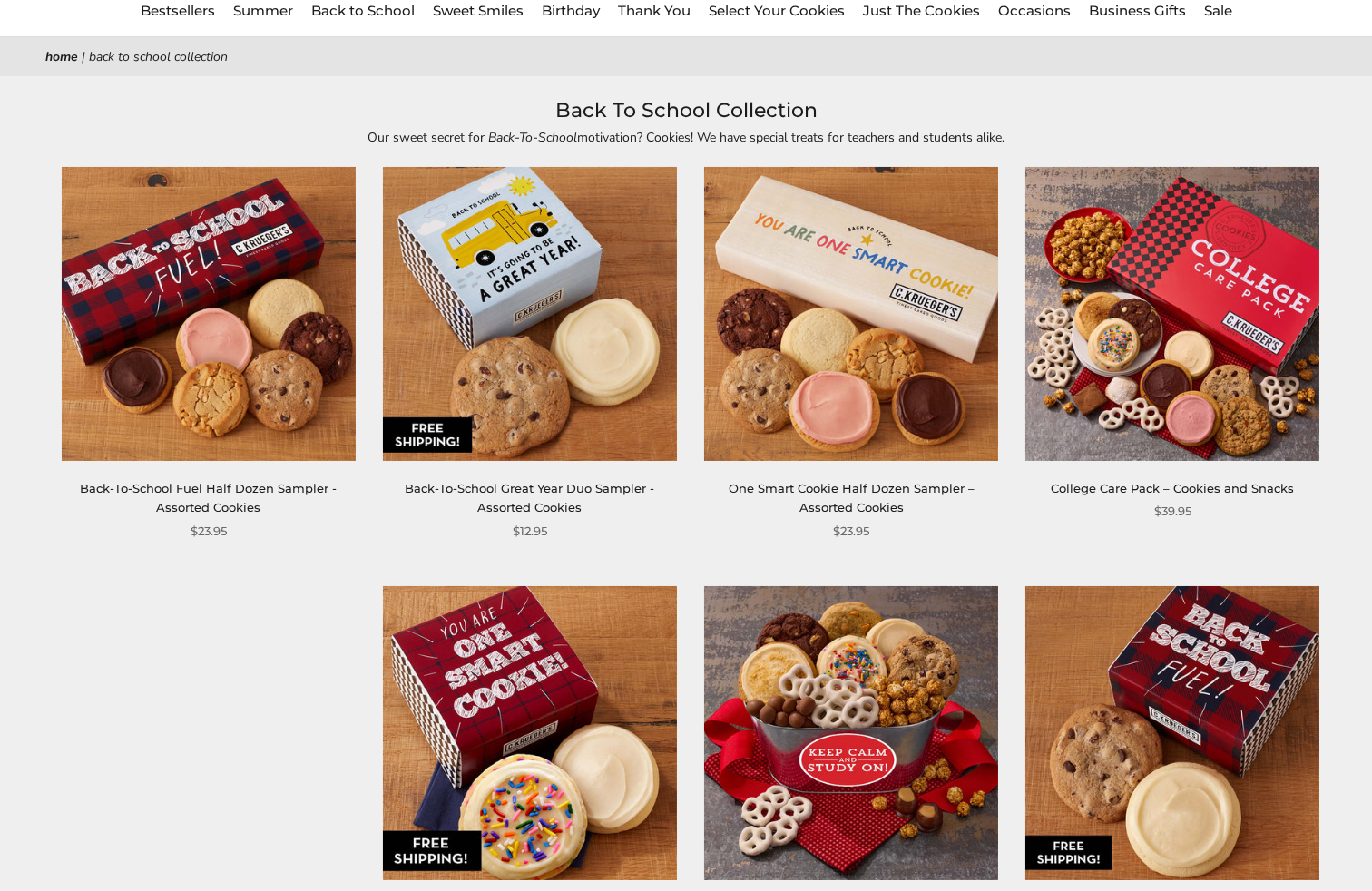
scroll to position [567, 0]
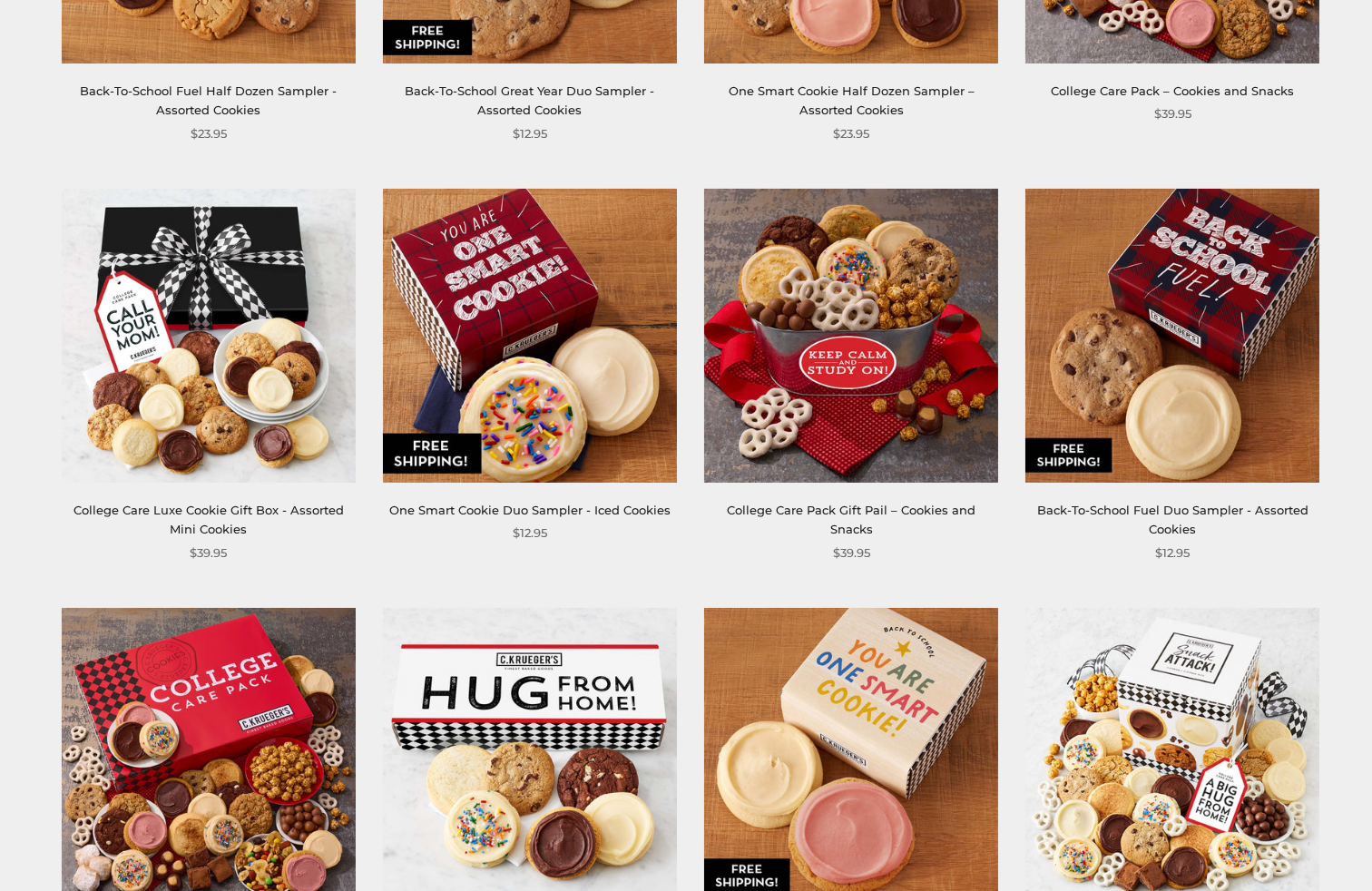
click at [130, 252] on img at bounding box center [851, 336] width 293 height 294
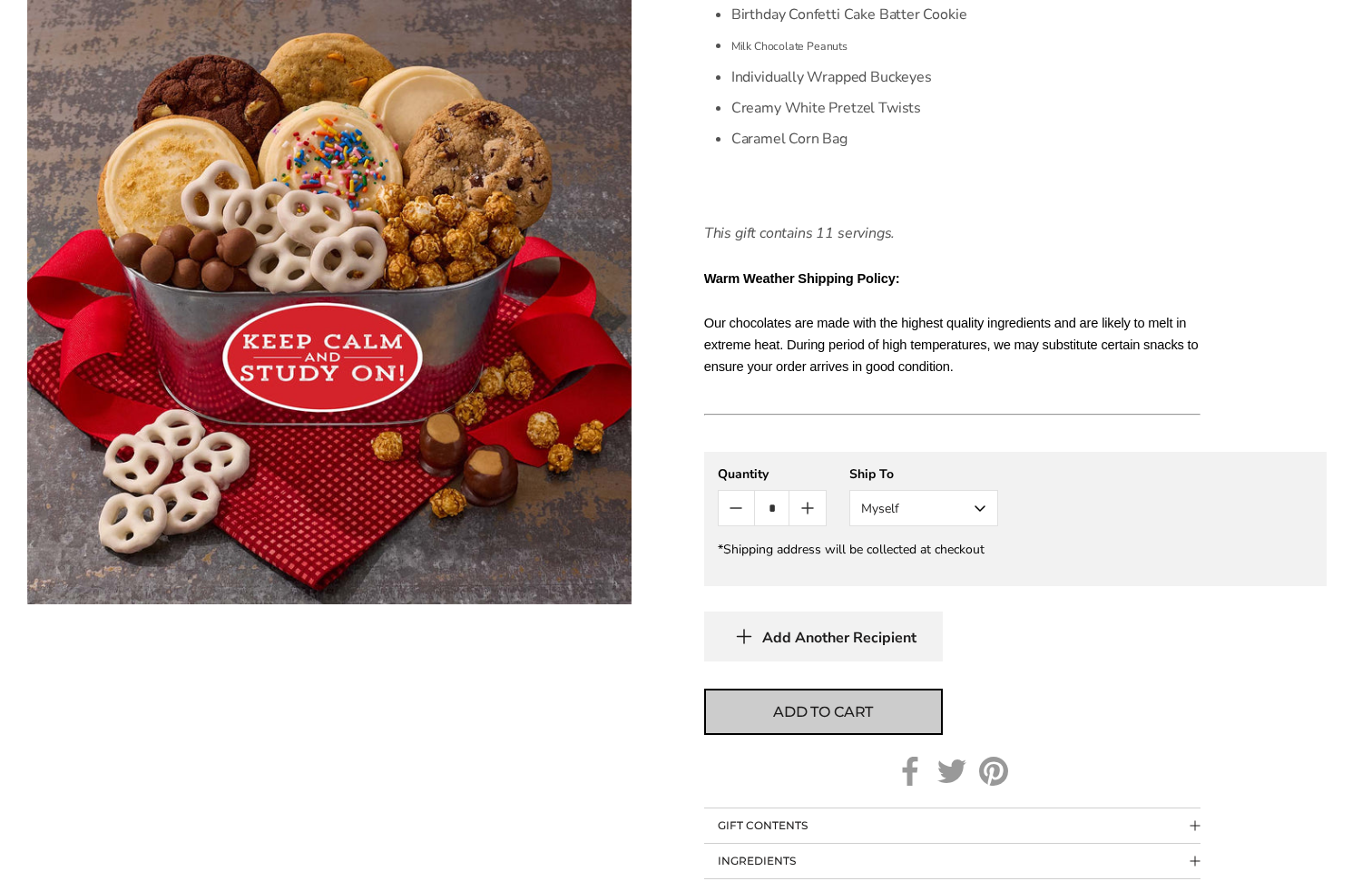
click at [855, 706] on span "Add to cart" at bounding box center [823, 713] width 100 height 22
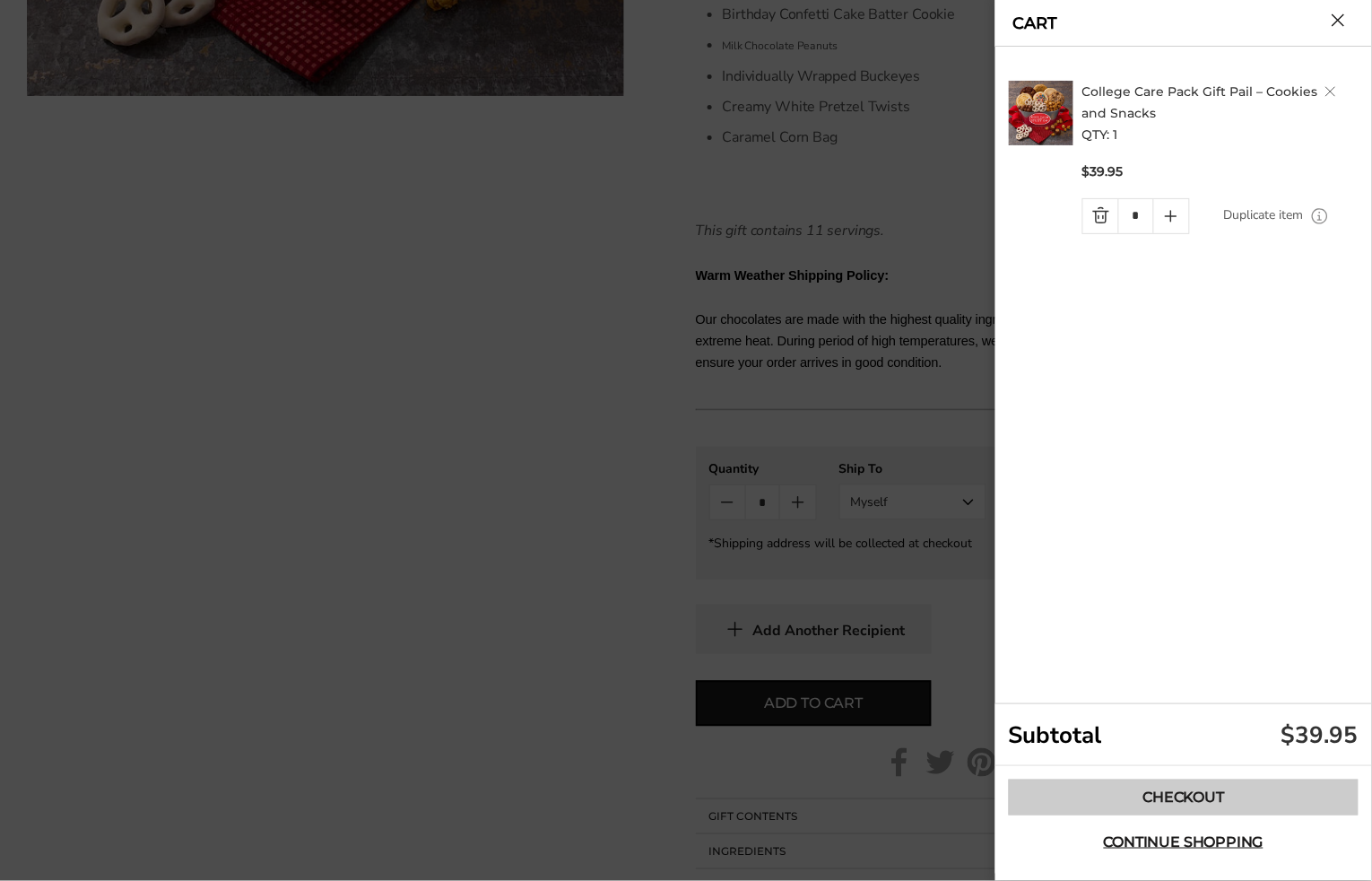
click at [1121, 802] on link "Checkout" at bounding box center [1184, 798] width 350 height 36
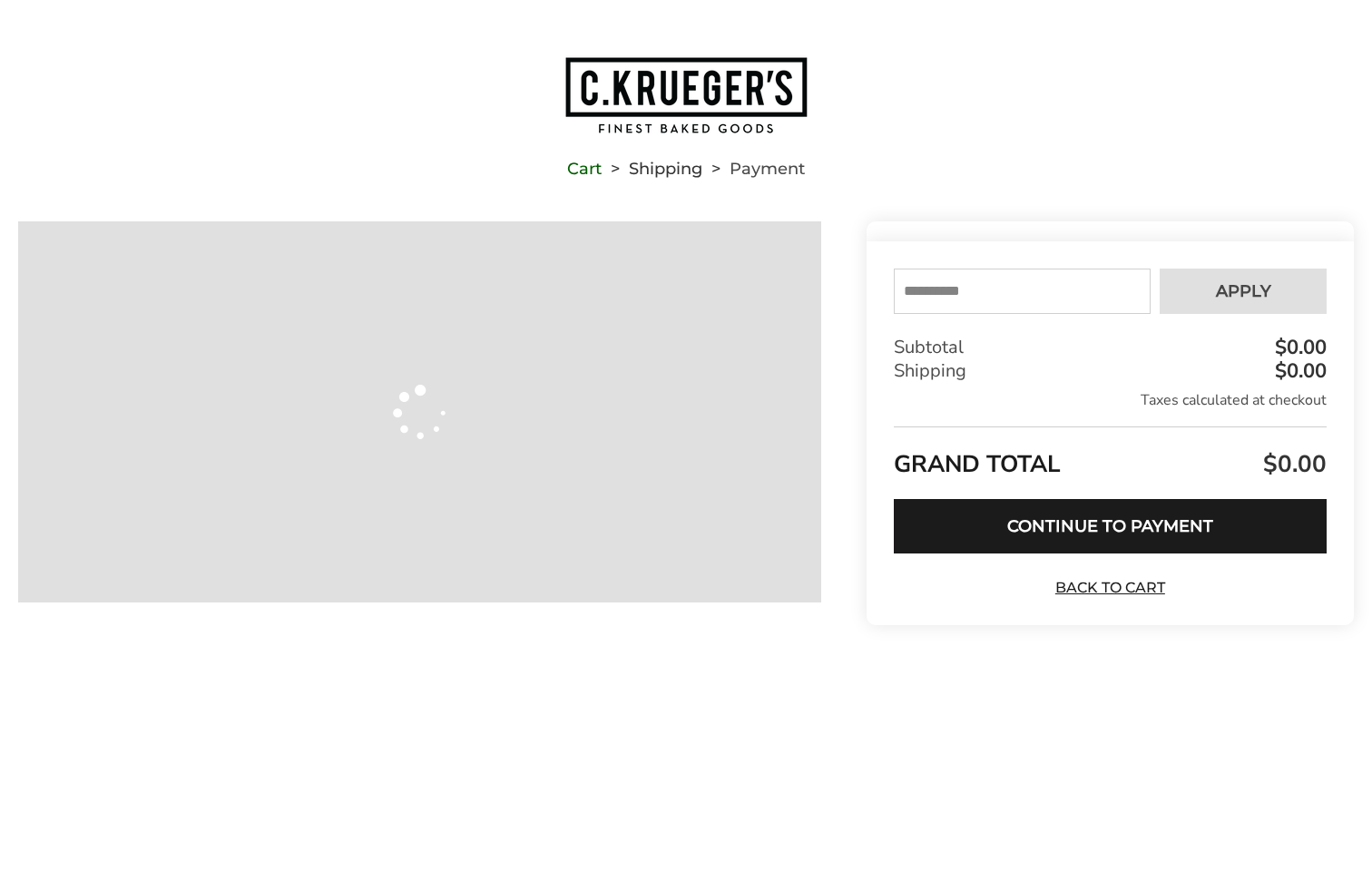
click at [997, 299] on input "text" at bounding box center [1022, 291] width 257 height 45
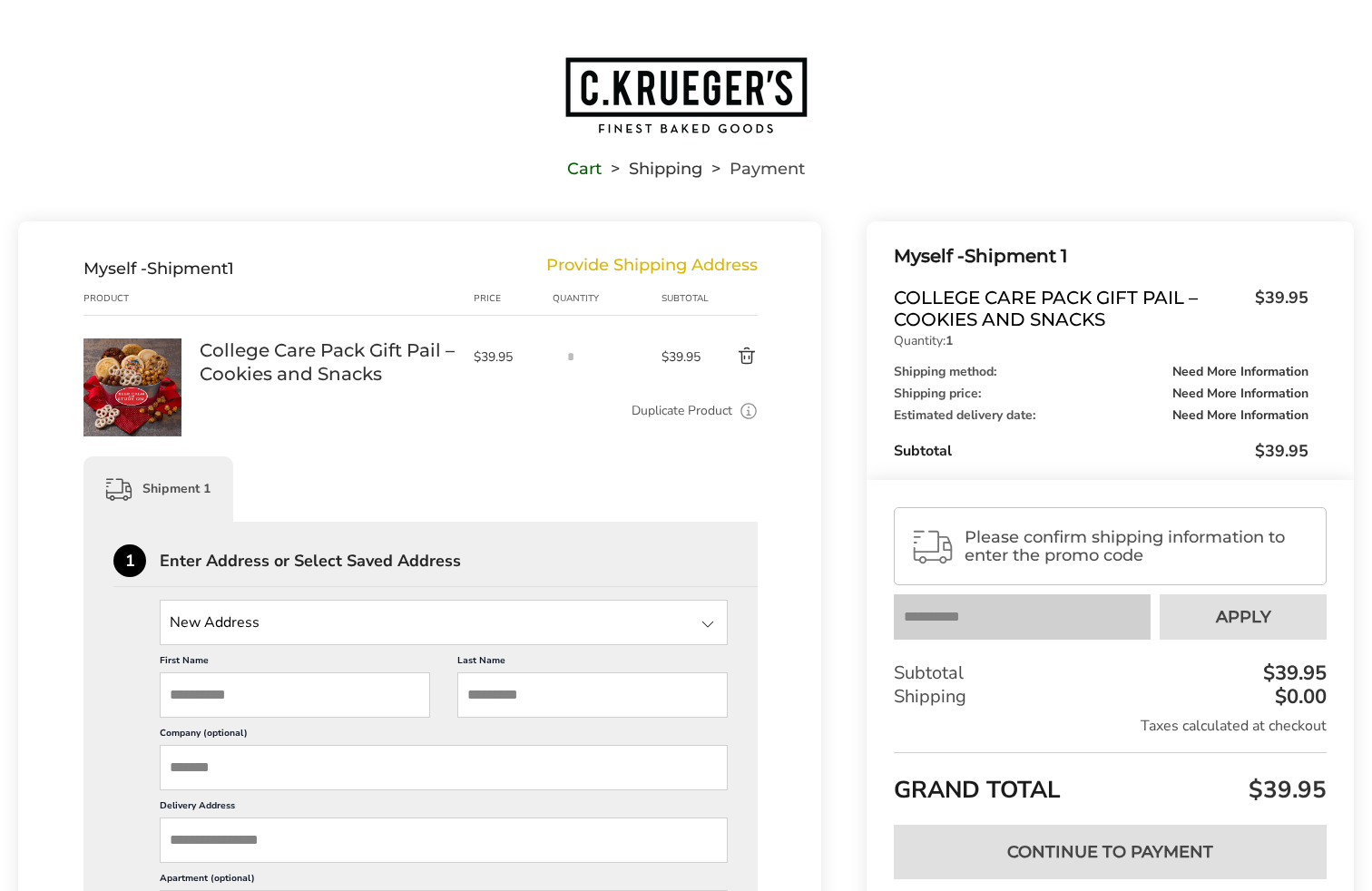
click at [1034, 640] on div "Please confirm shipping information to enter the promo code Your coupon is veri…" at bounding box center [1110, 715] width 487 height 471
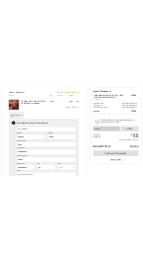
scroll to position [494, 0]
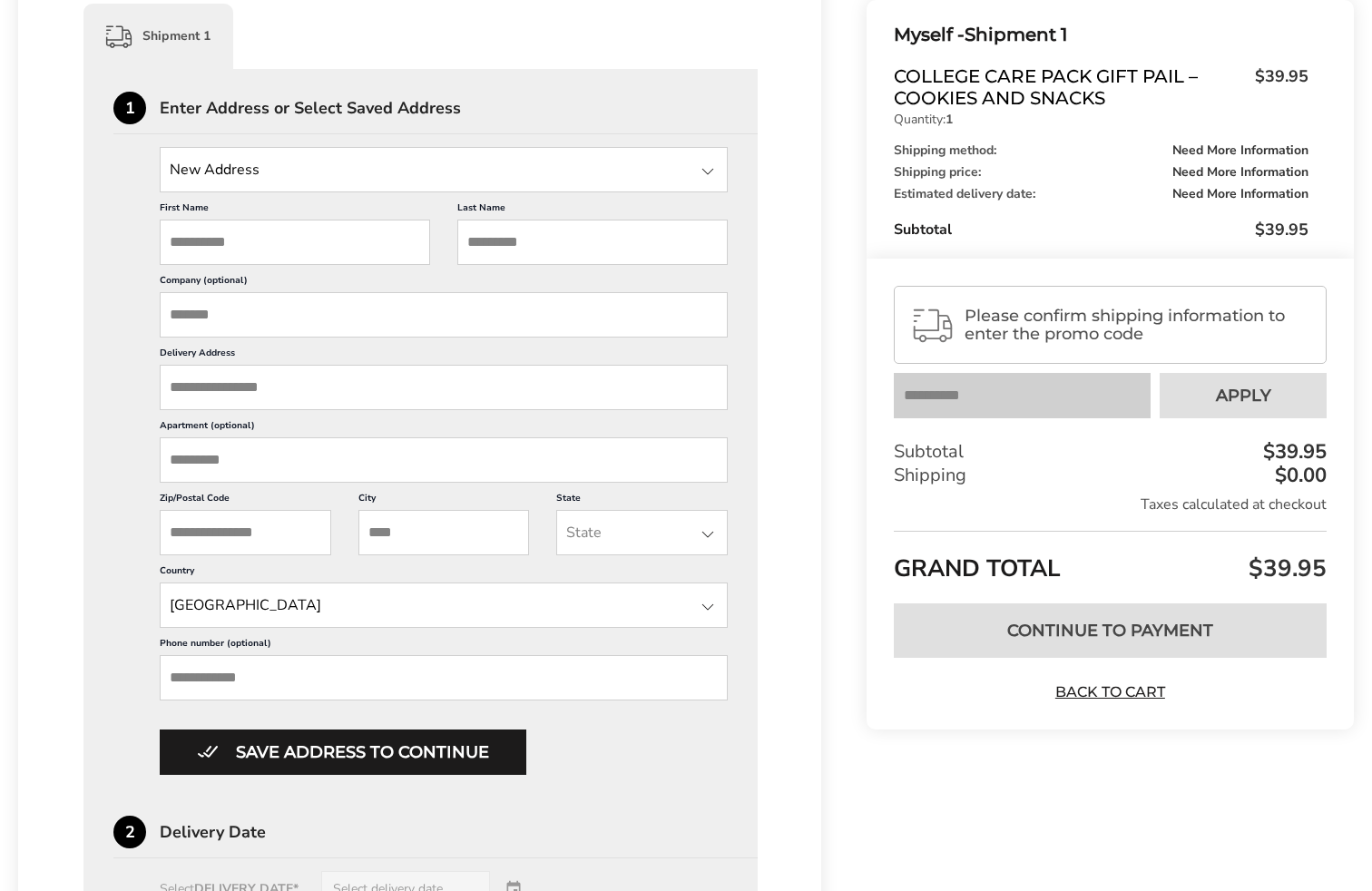
click at [287, 254] on input "First Name" at bounding box center [294, 241] width 271 height 45
type input "*****"
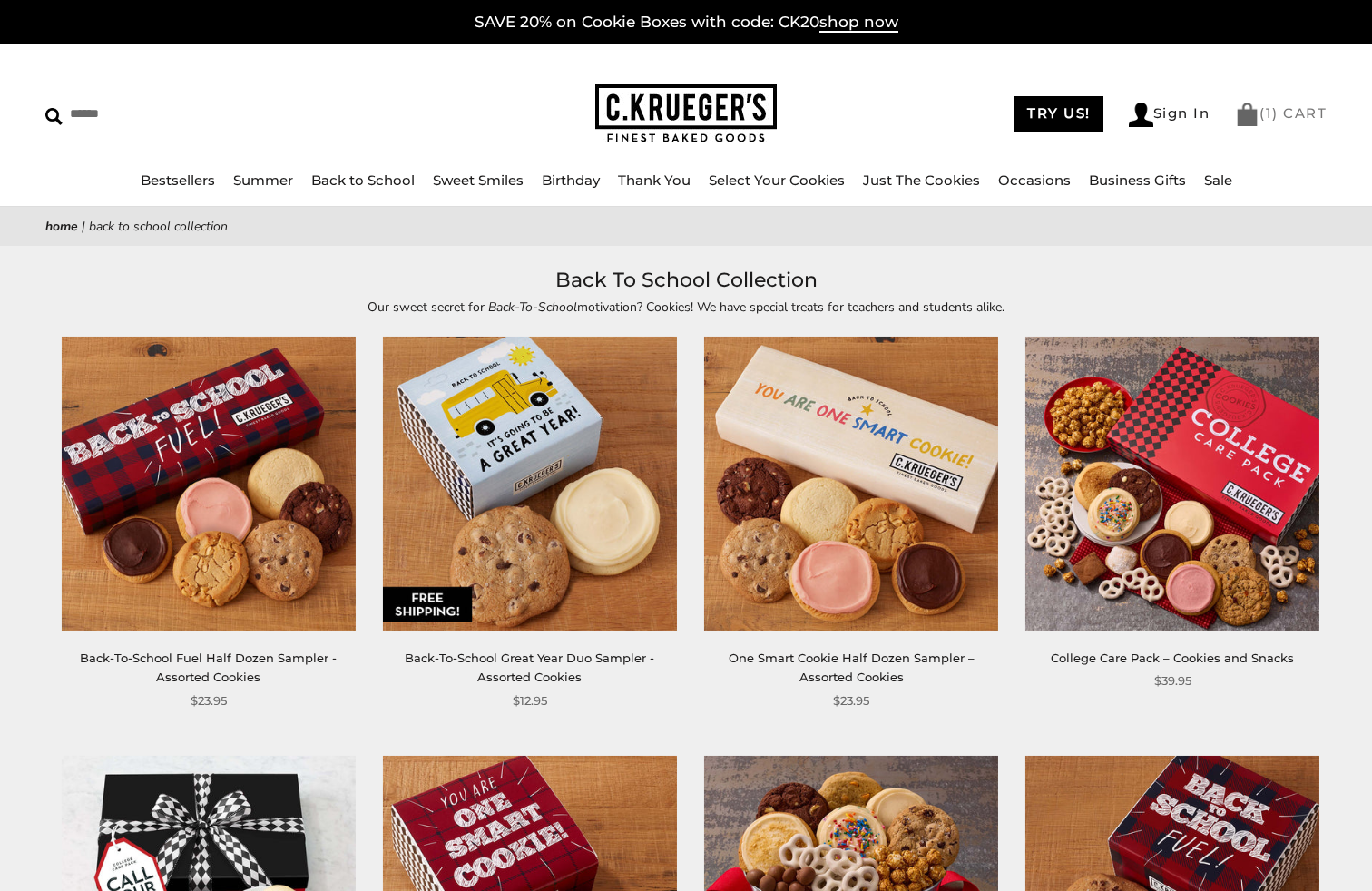
click at [130, 109] on span "1" at bounding box center [1269, 113] width 7 height 17
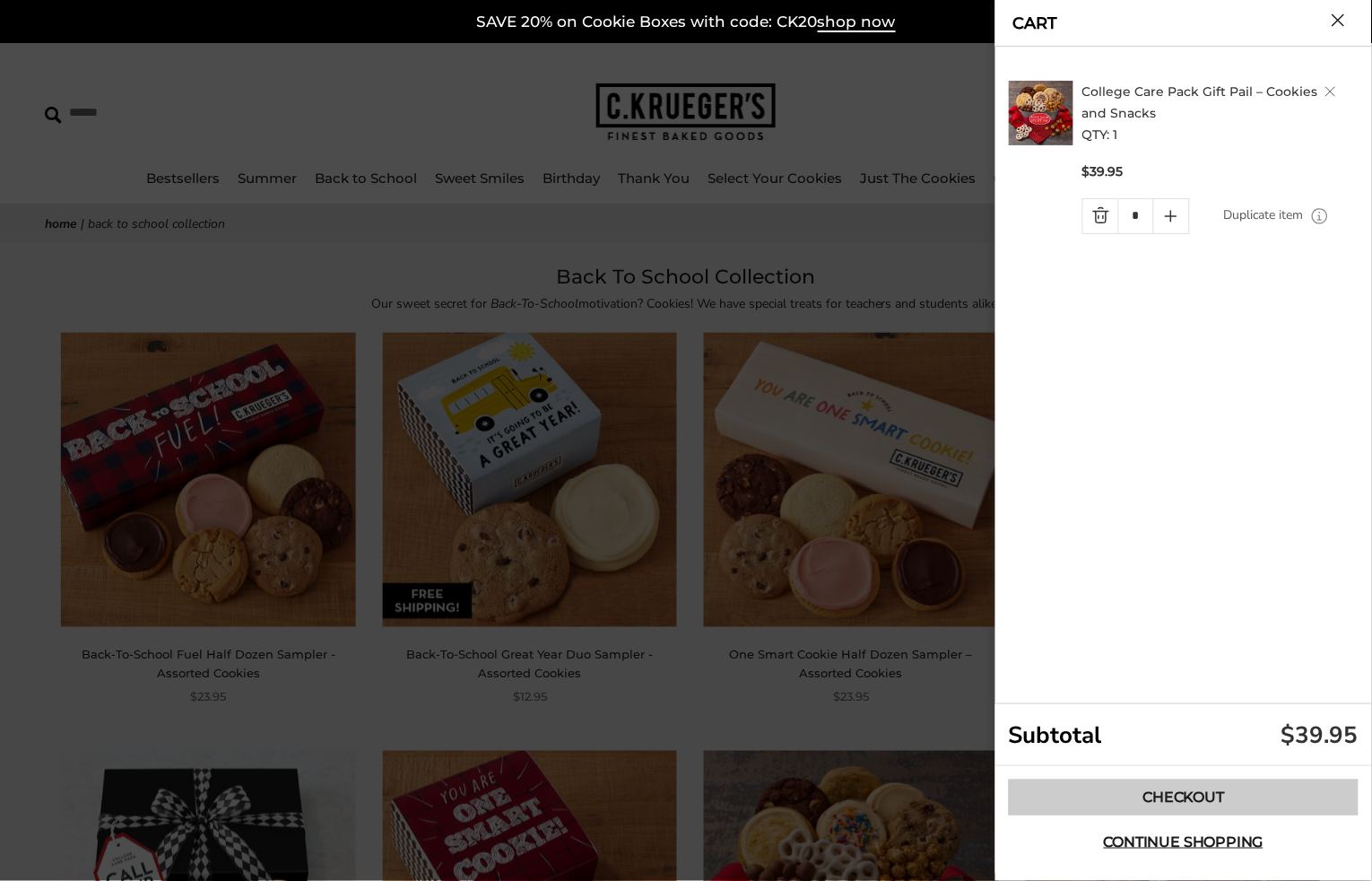
click at [129, 250] on link "Checkout" at bounding box center [1184, 798] width 350 height 36
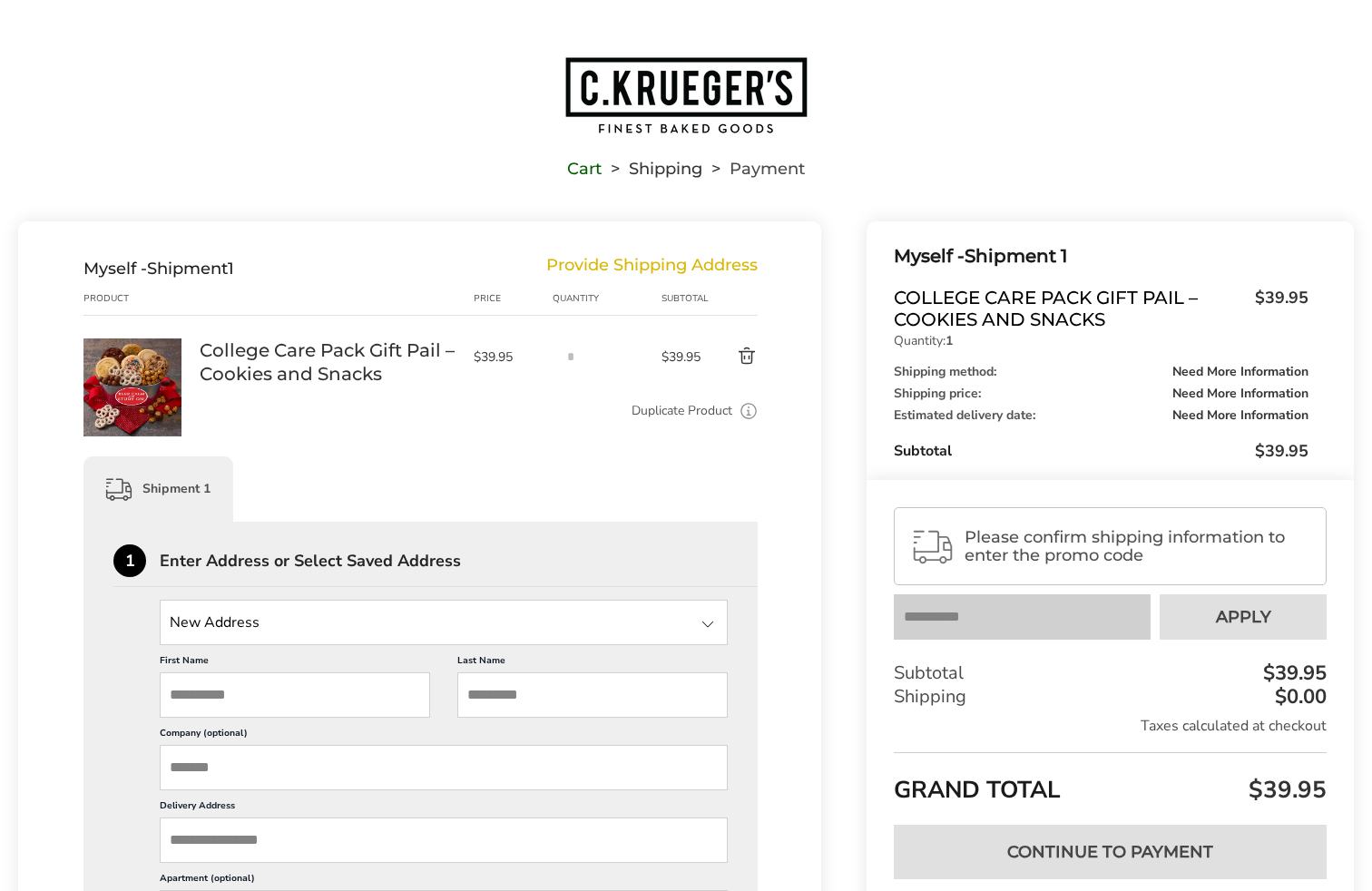
click at [1016, 641] on div "Please confirm shipping information to enter the promo code Your coupon is veri…" at bounding box center [1110, 715] width 487 height 471
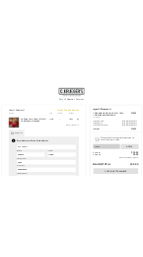
scroll to position [370, 0]
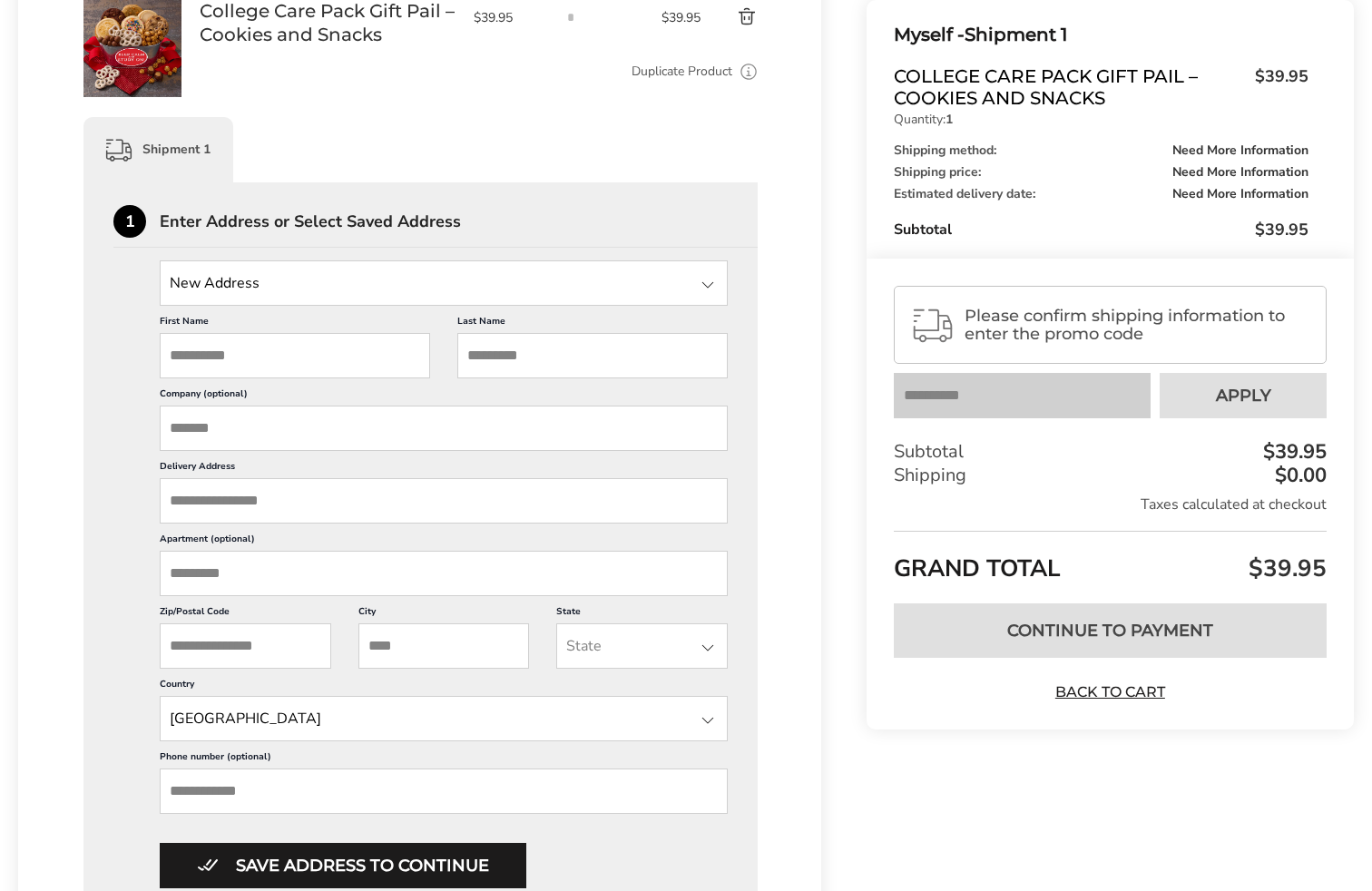
click at [197, 364] on input "First Name" at bounding box center [294, 355] width 271 height 45
type input "*****"
click at [483, 344] on input "Last Name" at bounding box center [592, 355] width 271 height 45
click at [1021, 362] on div "Please confirm shipping information to enter the promo code" at bounding box center [1110, 325] width 433 height 78
click at [1177, 418] on div "Your coupon has been successfully applied Apply" at bounding box center [1110, 395] width 433 height 45
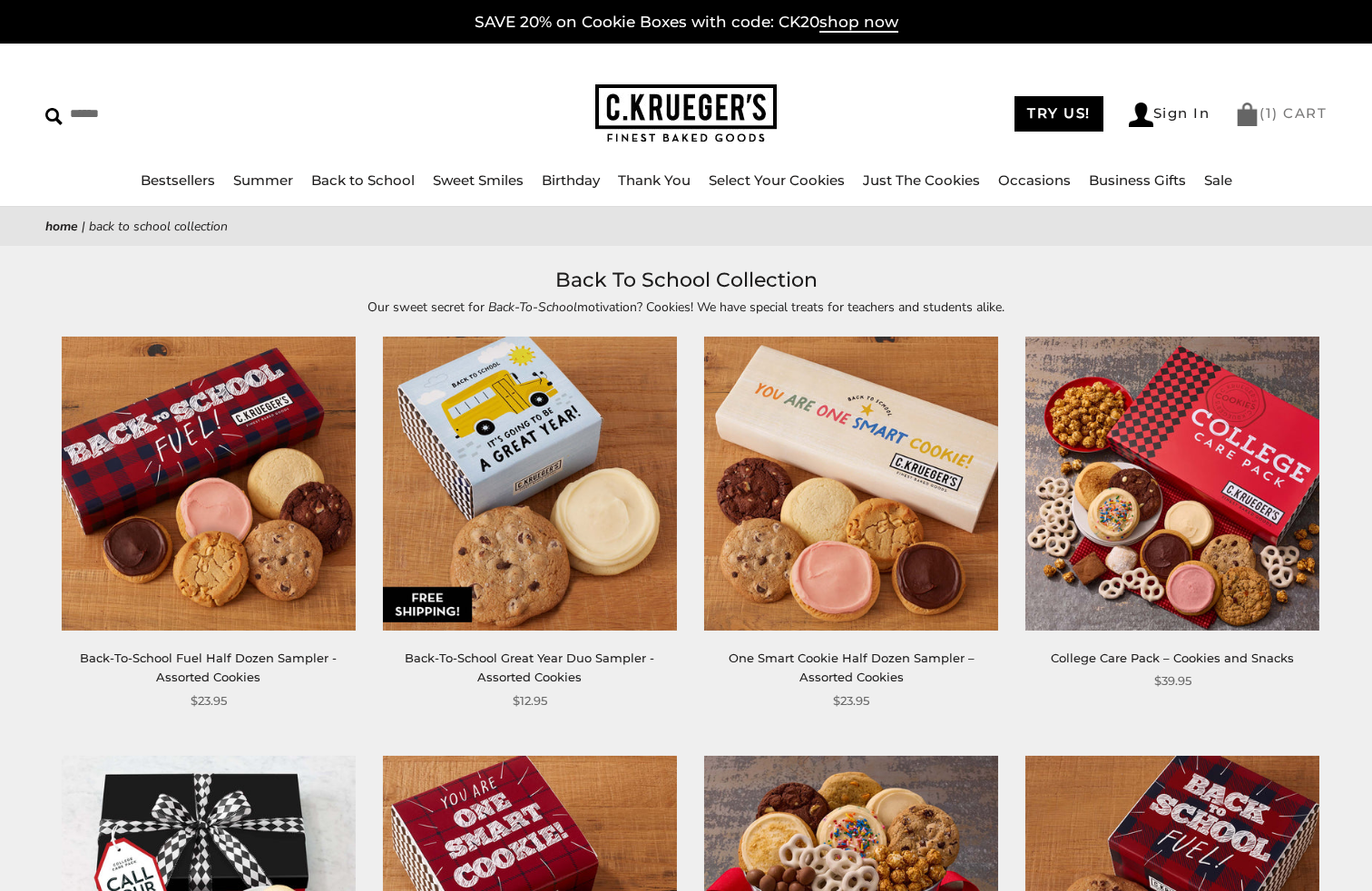
click at [130, 121] on link "( 1 ) CART" at bounding box center [1280, 113] width 92 height 17
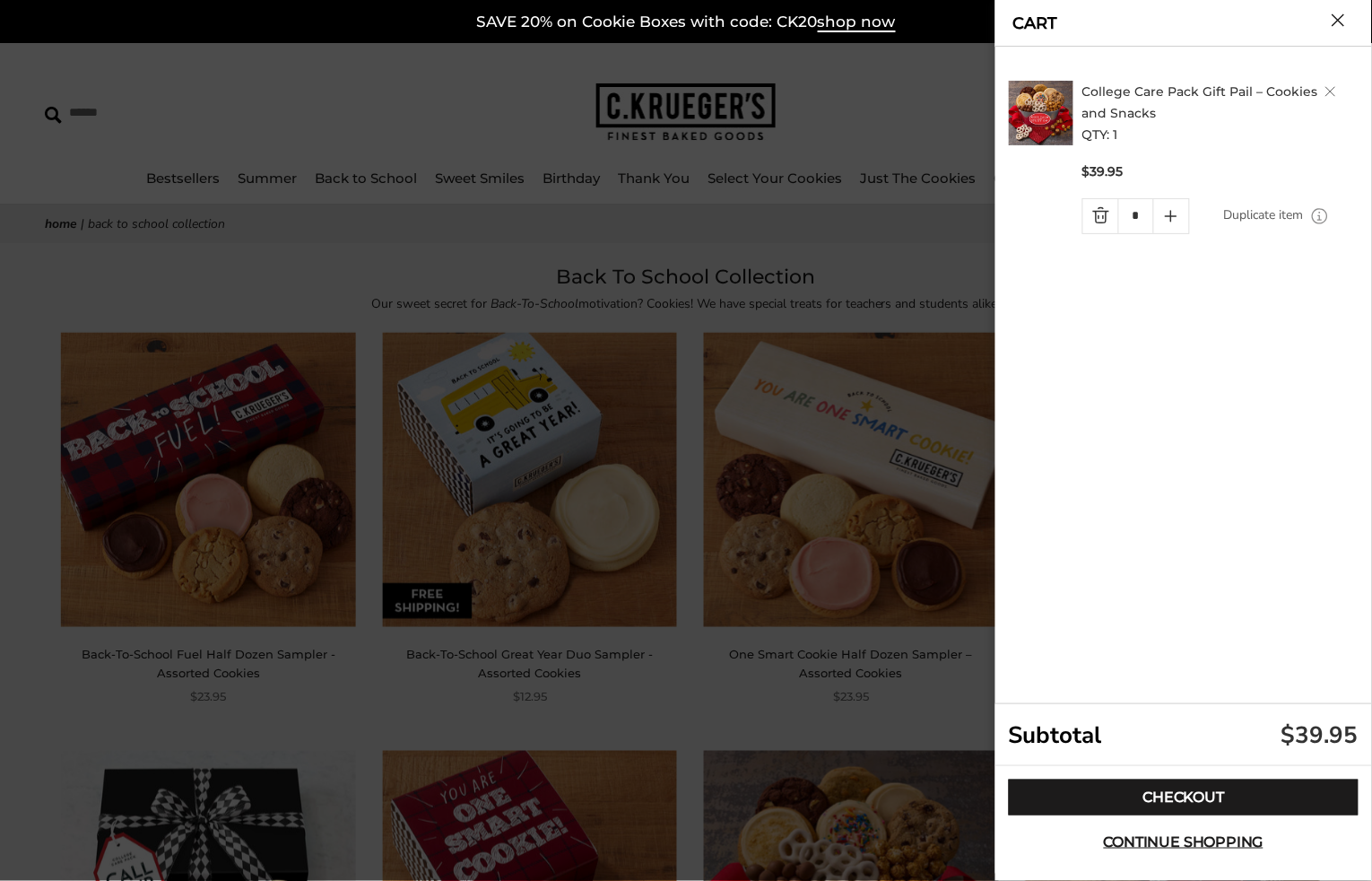
click at [129, 250] on div "Checkout Continue shopping" at bounding box center [1183, 820] width 376 height 108
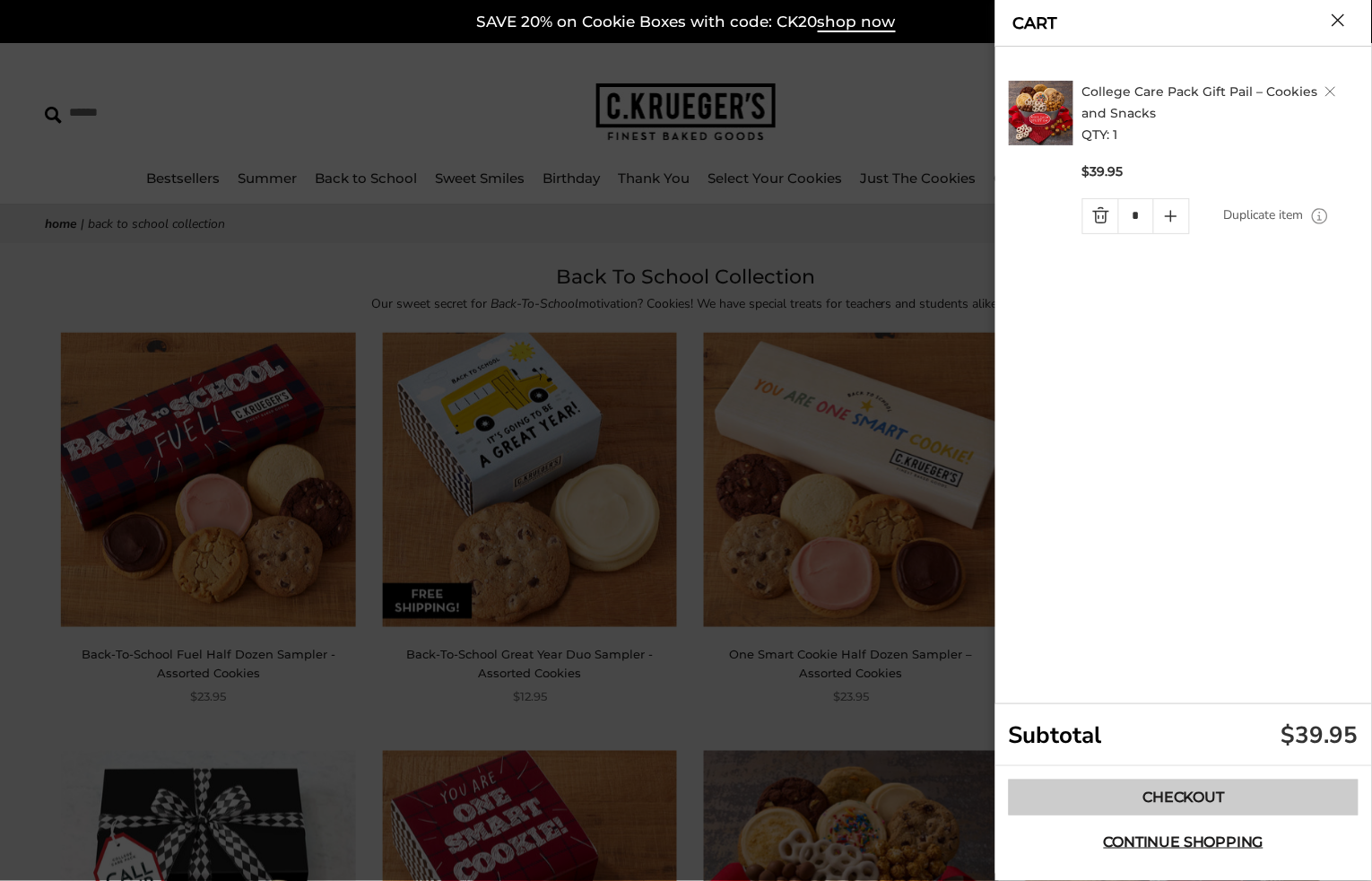
click at [129, 250] on link "Checkout" at bounding box center [1184, 798] width 350 height 36
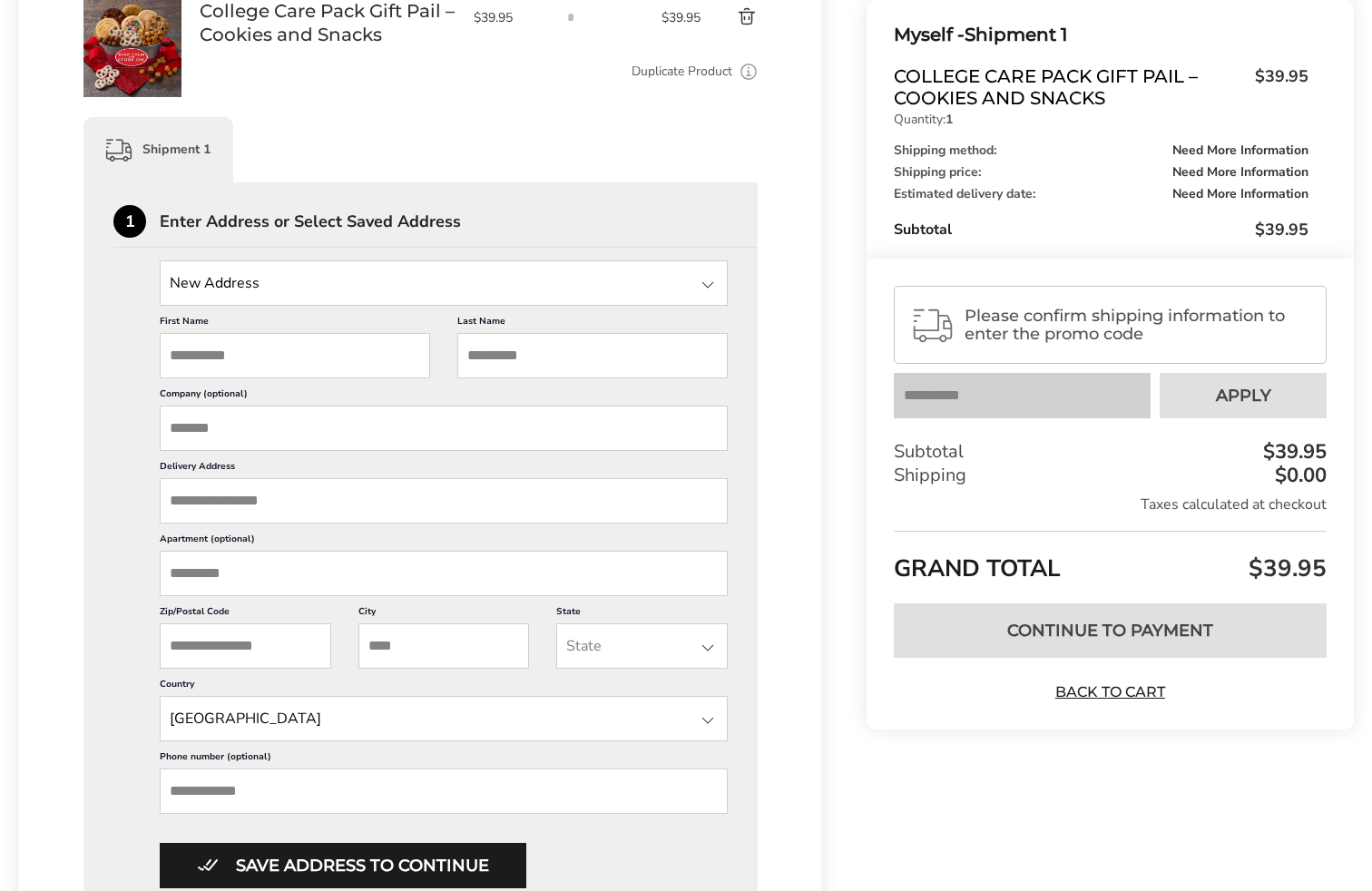
click at [283, 383] on div "First Name This is a required field Last Name This is a required field Company …" at bounding box center [443, 596] width 568 height 583
click at [264, 362] on input "First Name" at bounding box center [294, 355] width 271 height 45
type input "**"
click at [574, 362] on input "Last Name" at bounding box center [592, 355] width 271 height 45
type input "***"
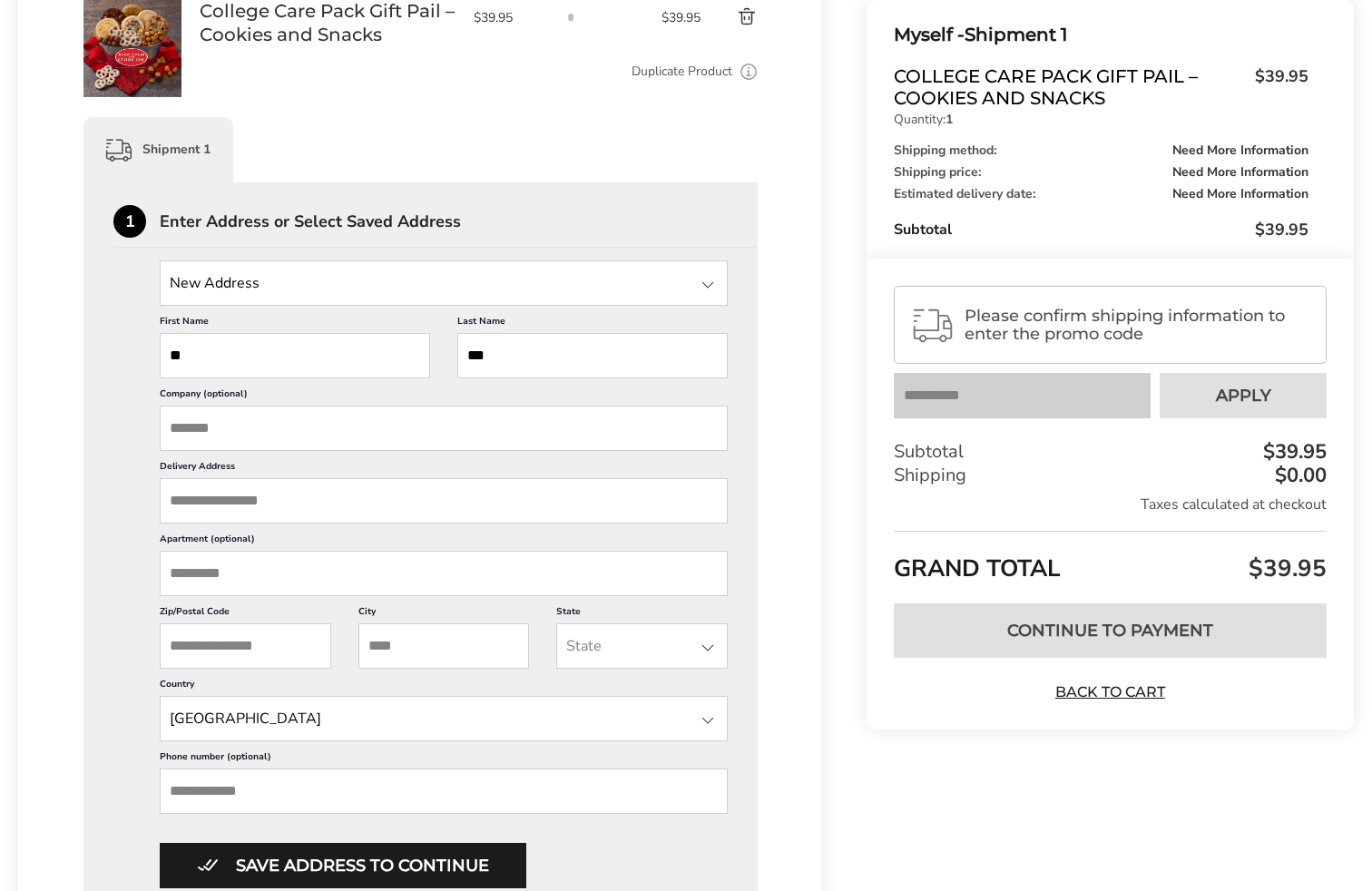
click at [440, 408] on input "Company (optional)" at bounding box center [443, 428] width 568 height 45
type input "**"
drag, startPoint x: 396, startPoint y: 510, endPoint x: 342, endPoint y: 547, distance: 65.5
click at [395, 511] on input "Delivery Address" at bounding box center [443, 500] width 568 height 45
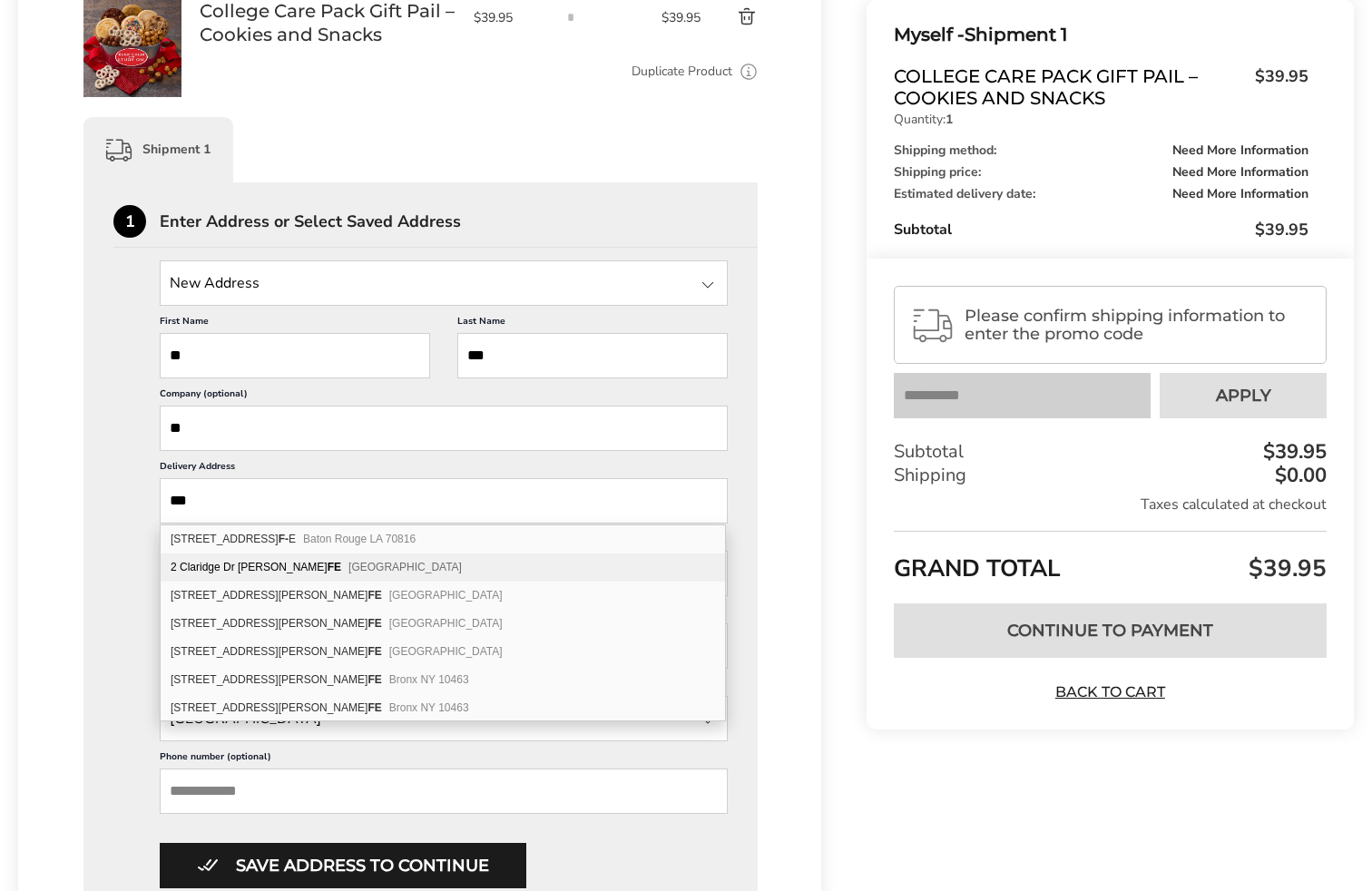
click at [349, 566] on span "Verona NJ 07044" at bounding box center [405, 567] width 114 height 13
type input "**********"
type input "******"
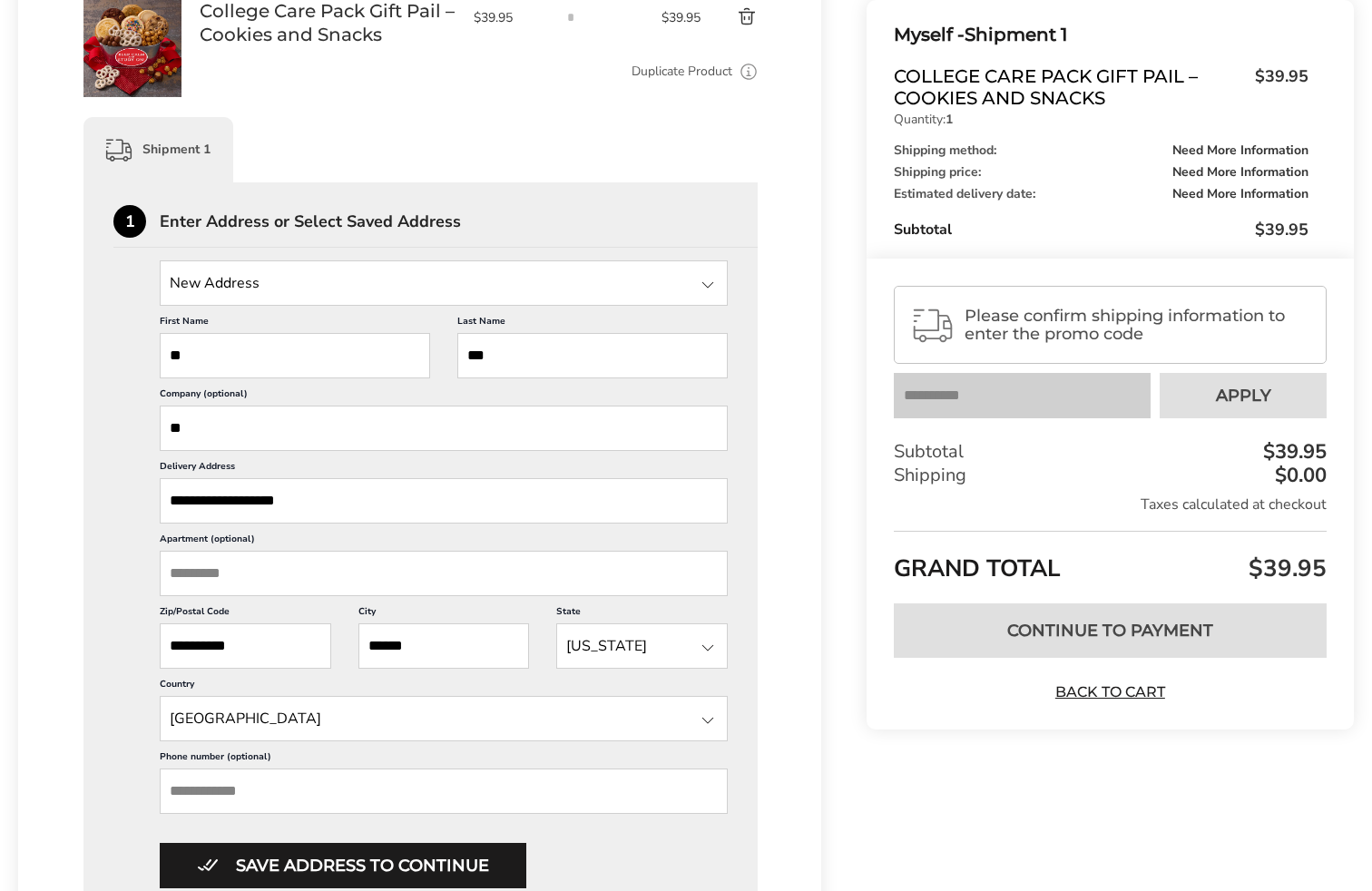
click at [319, 577] on input "Apartment (optional)" at bounding box center [443, 573] width 568 height 45
click at [276, 572] on input "Apartment (optional)" at bounding box center [443, 573] width 568 height 45
click at [327, 798] on input "Phone number (optional)" at bounding box center [443, 791] width 568 height 45
type input "*"
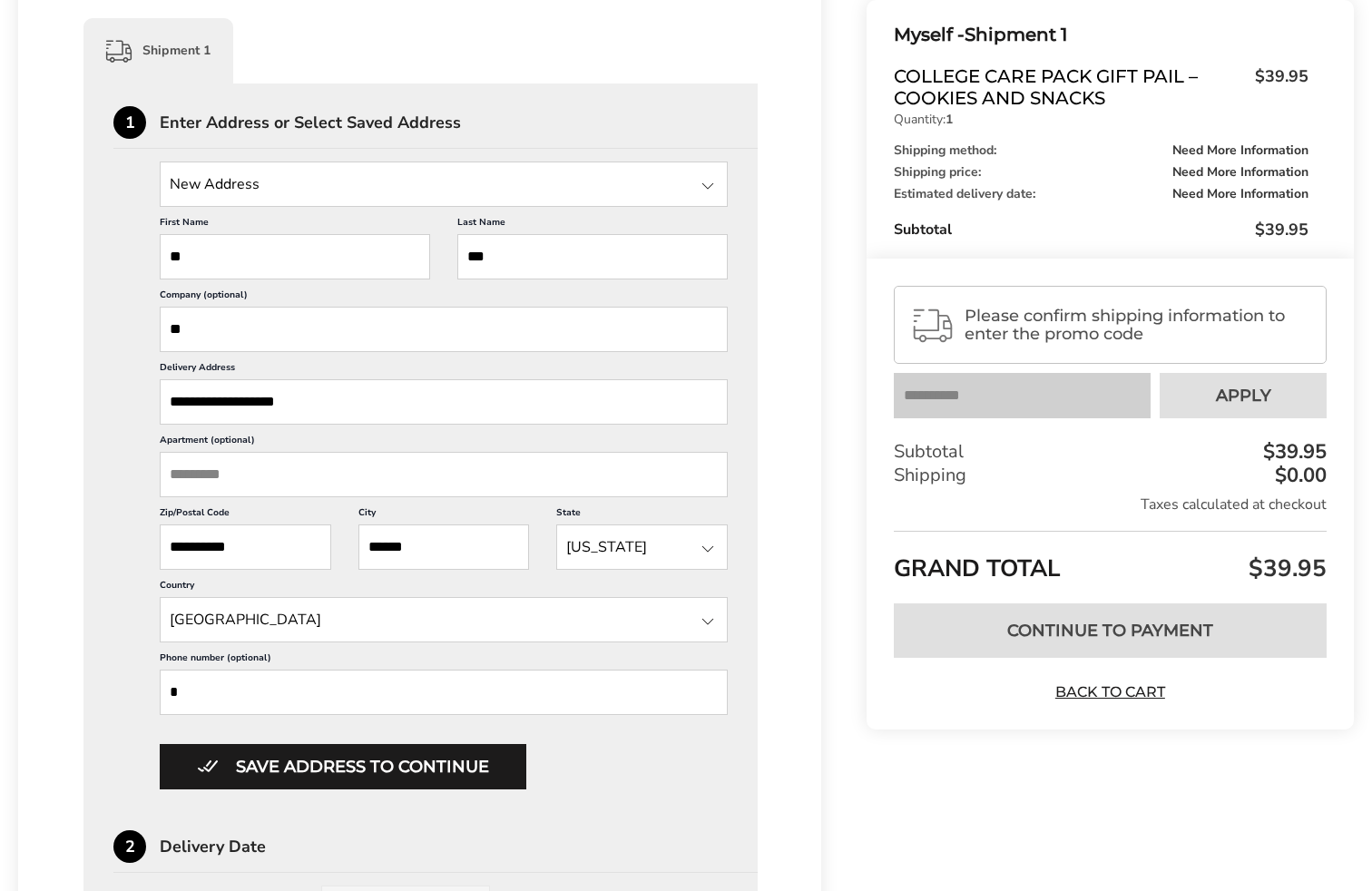
scroll to position [681, 0]
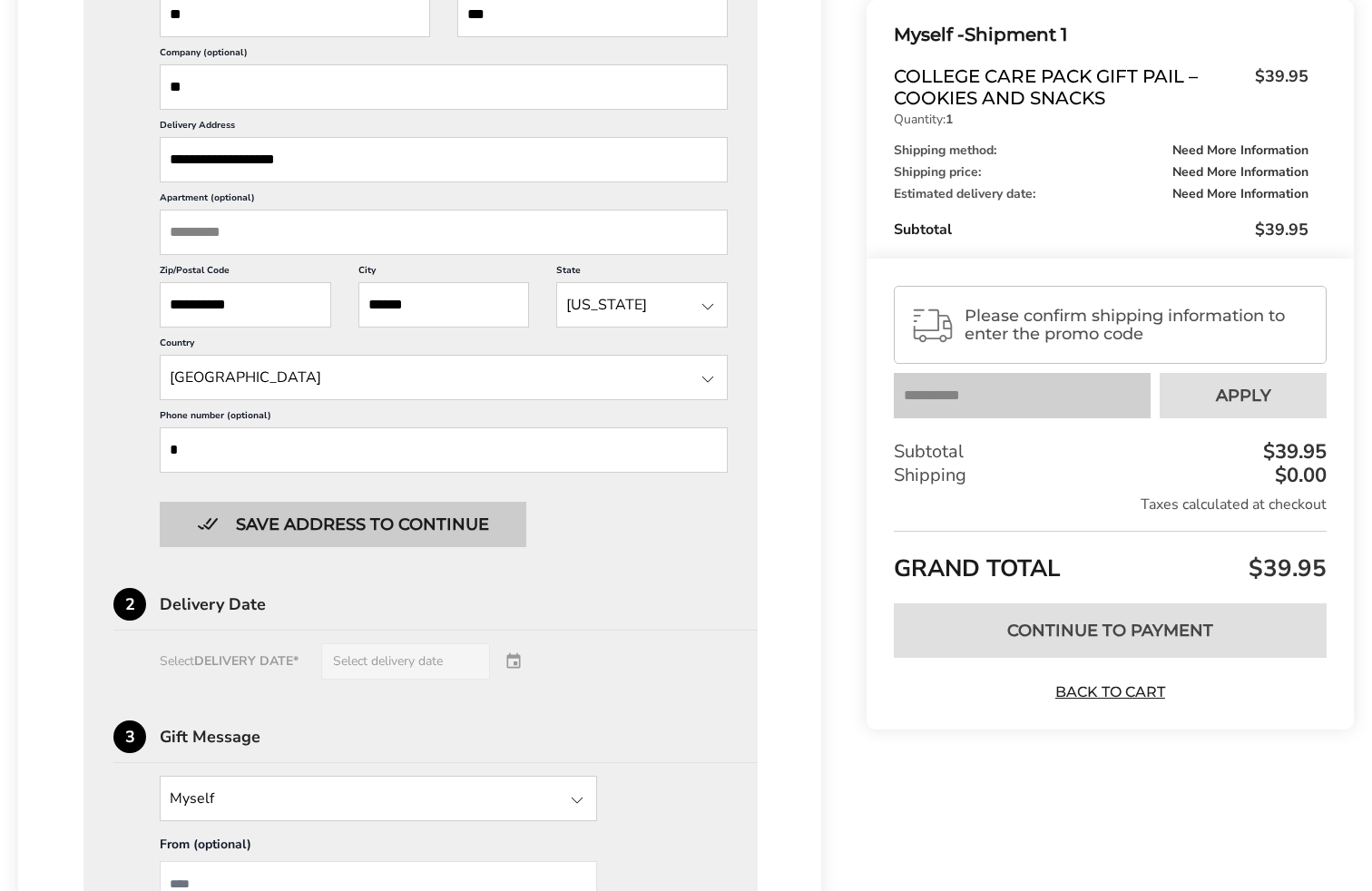
type input "*"
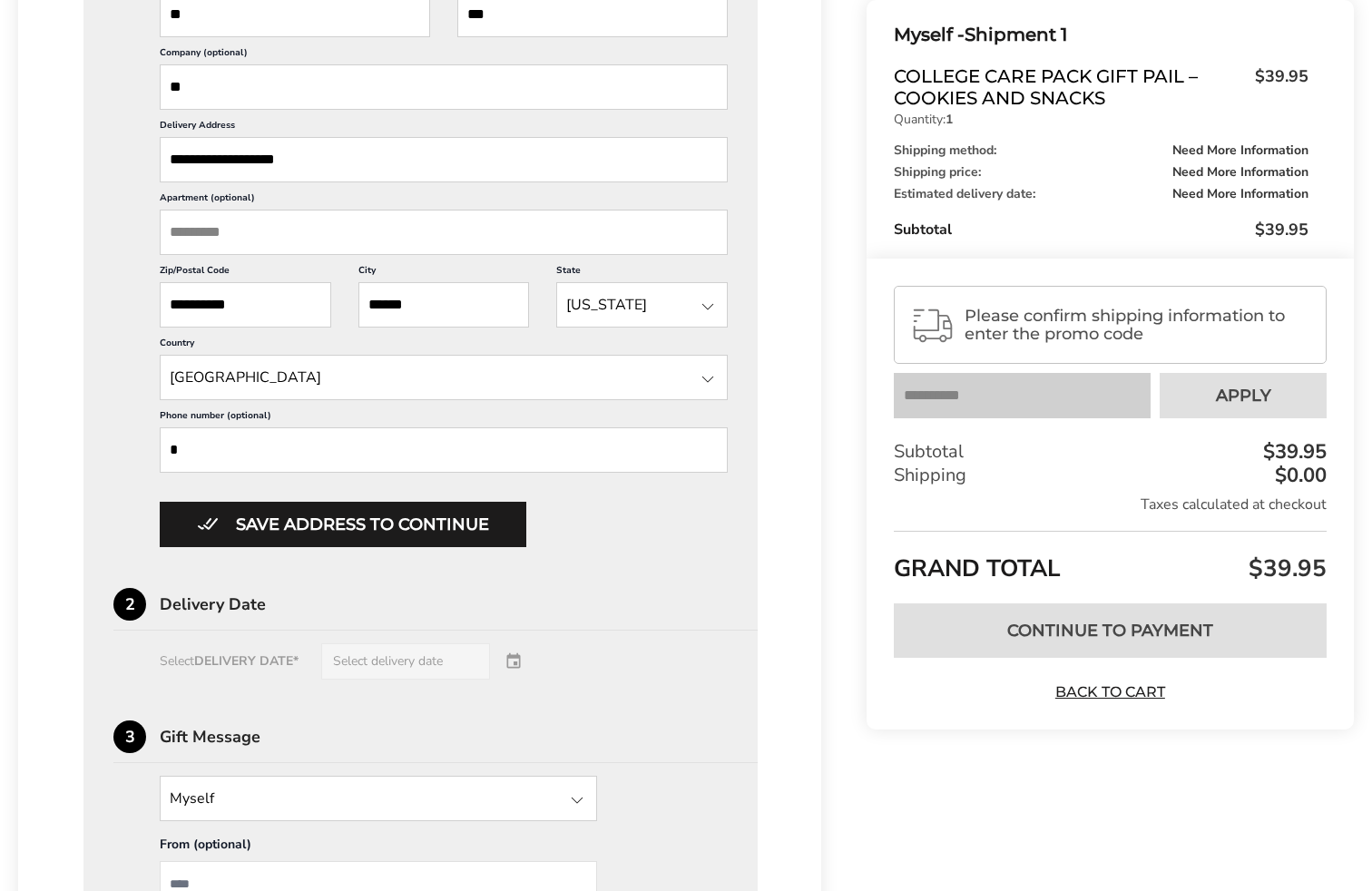
click at [367, 522] on button "Save address to continue" at bounding box center [343, 524] width 367 height 45
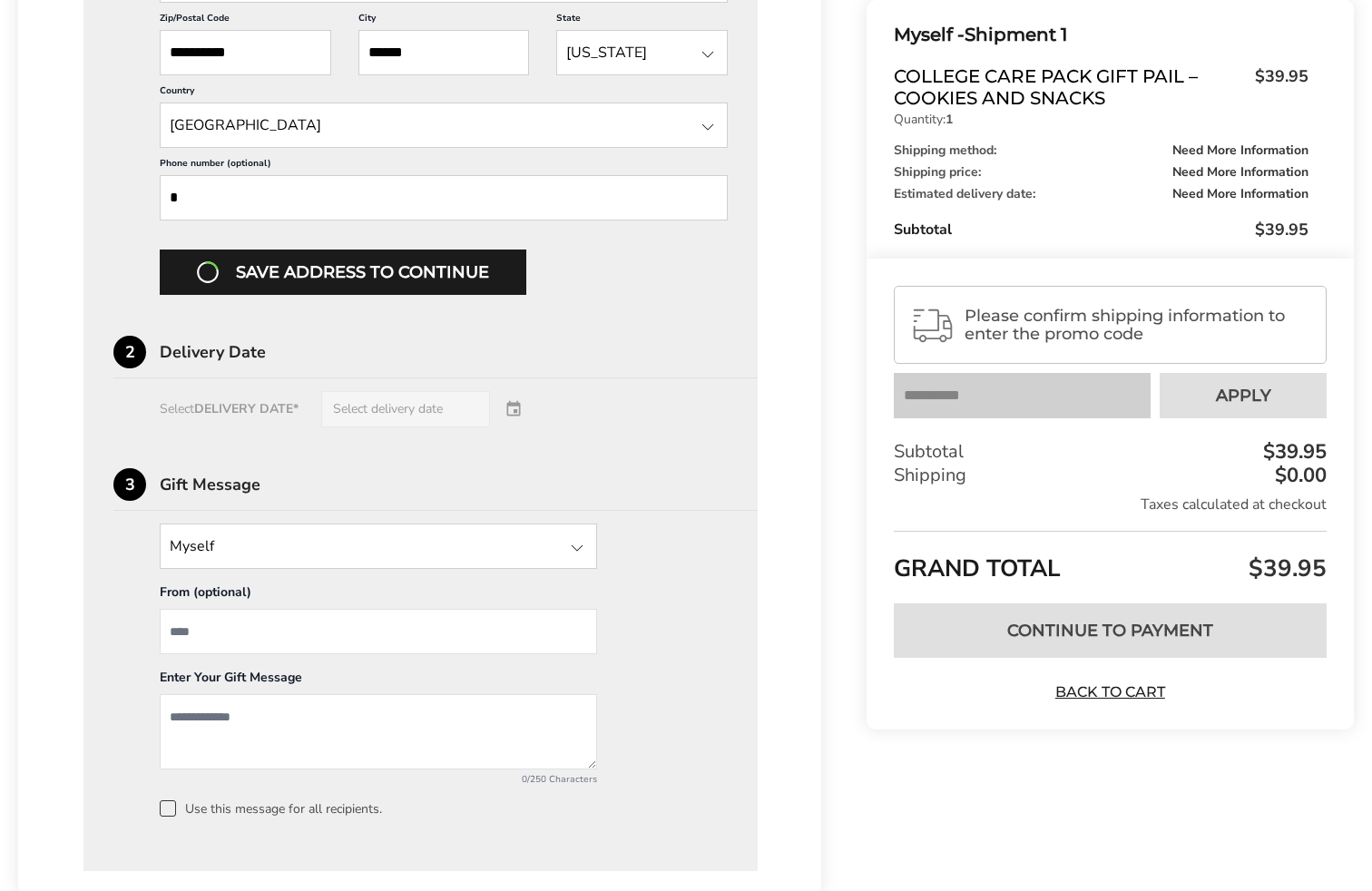
scroll to position [1020, 0]
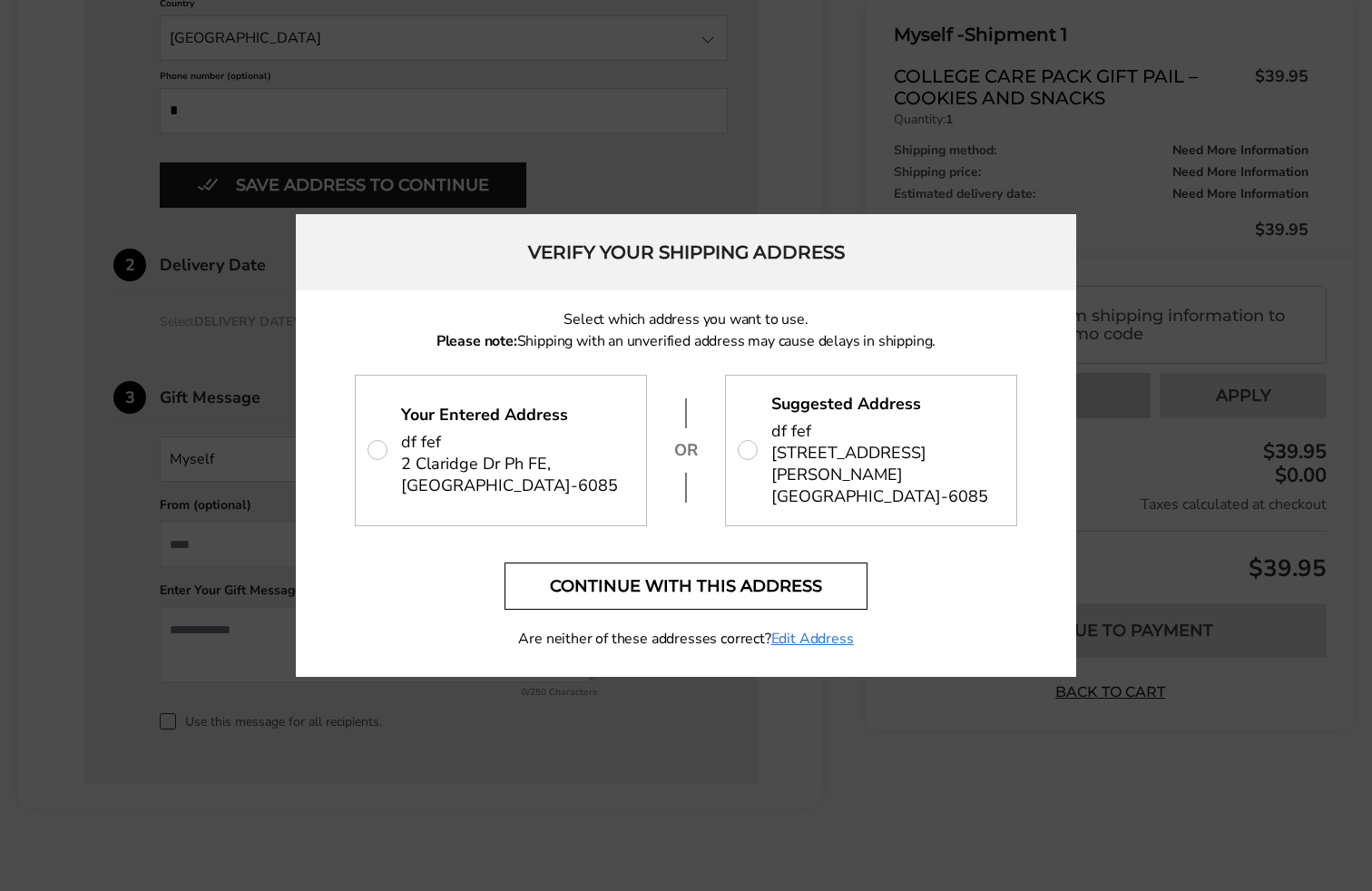
click at [634, 565] on button "Continue with this address" at bounding box center [686, 585] width 363 height 47
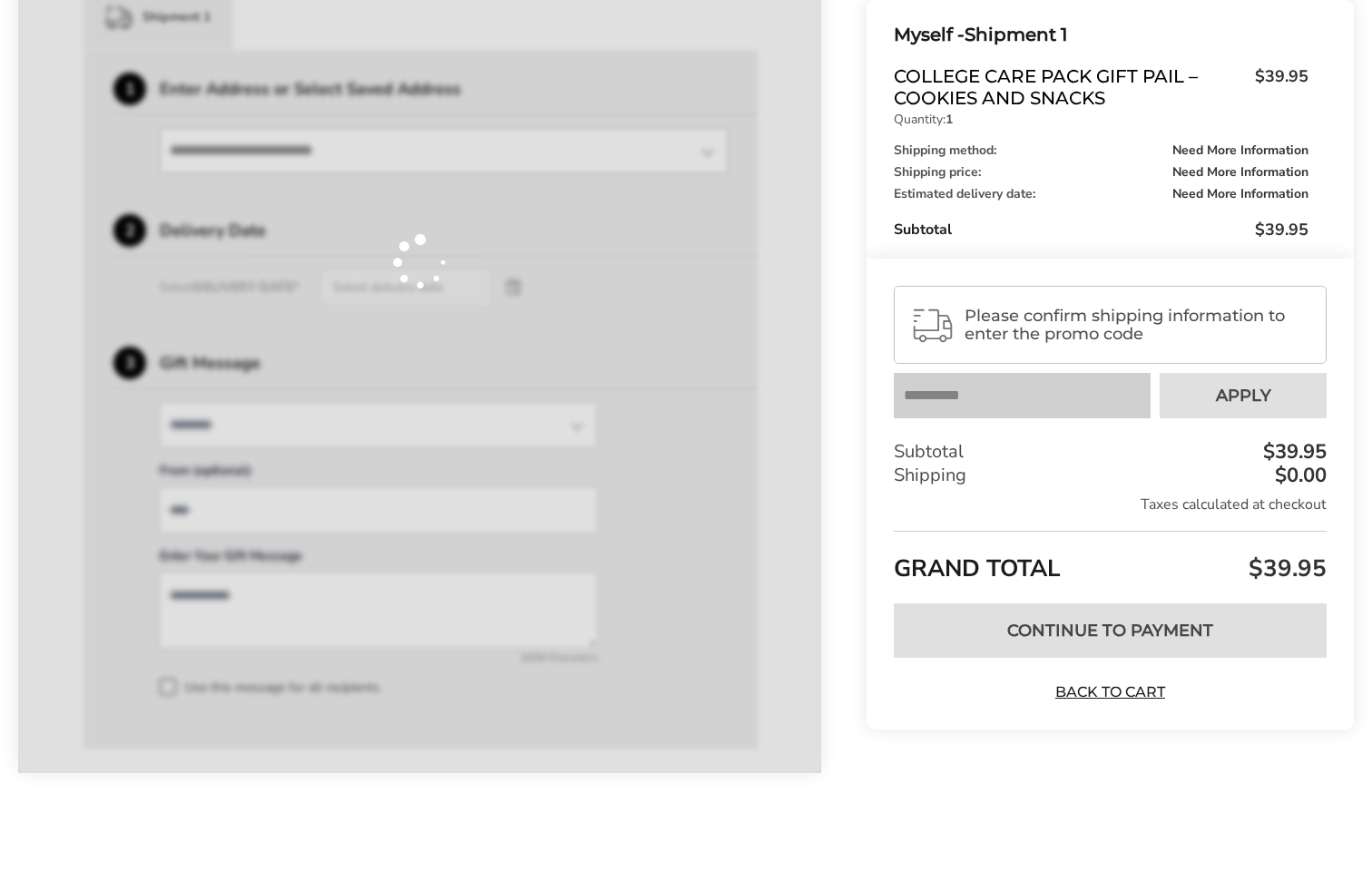
scroll to position [471, 0]
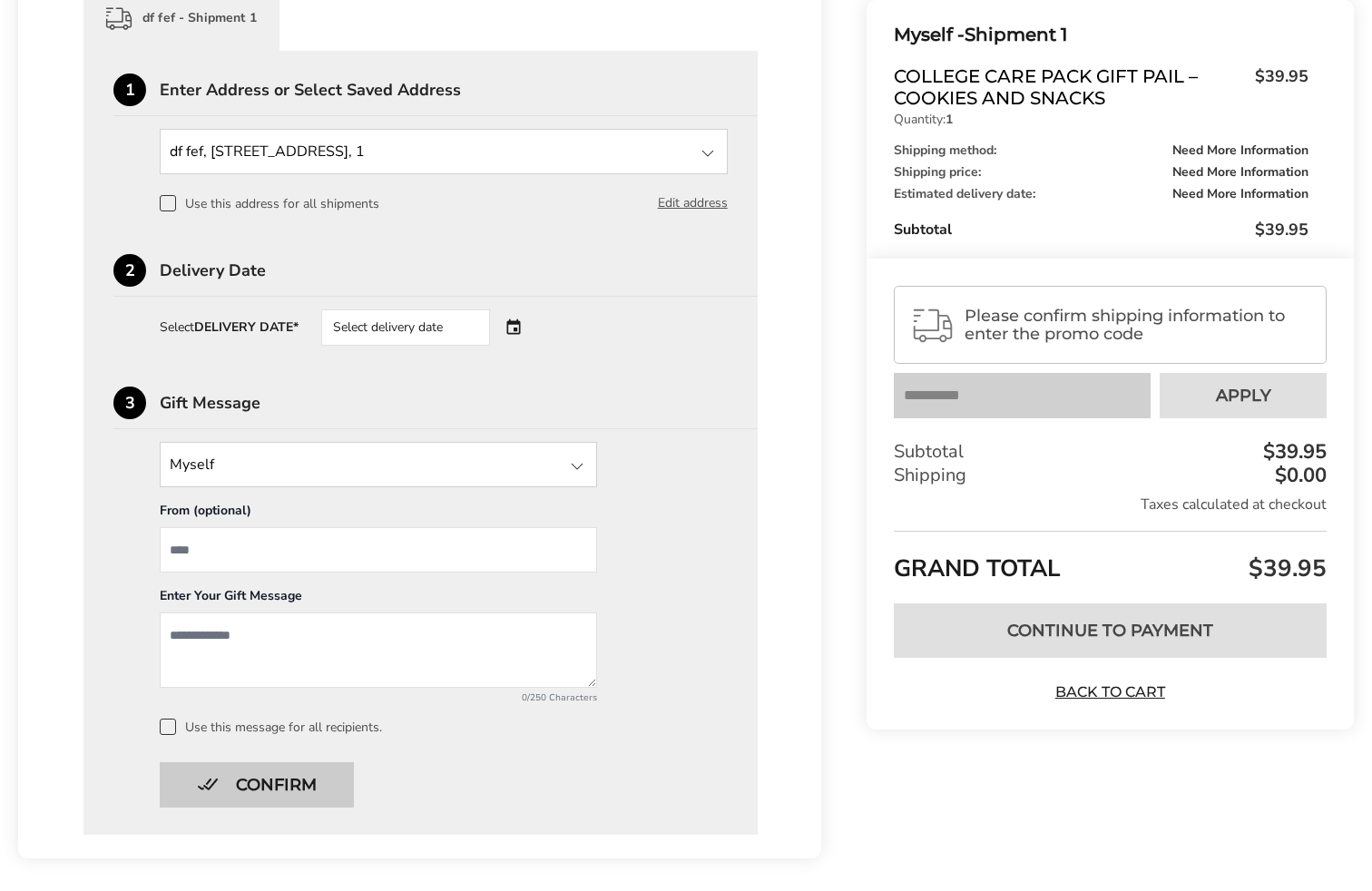
click at [268, 781] on button "Confirm" at bounding box center [257, 785] width 194 height 45
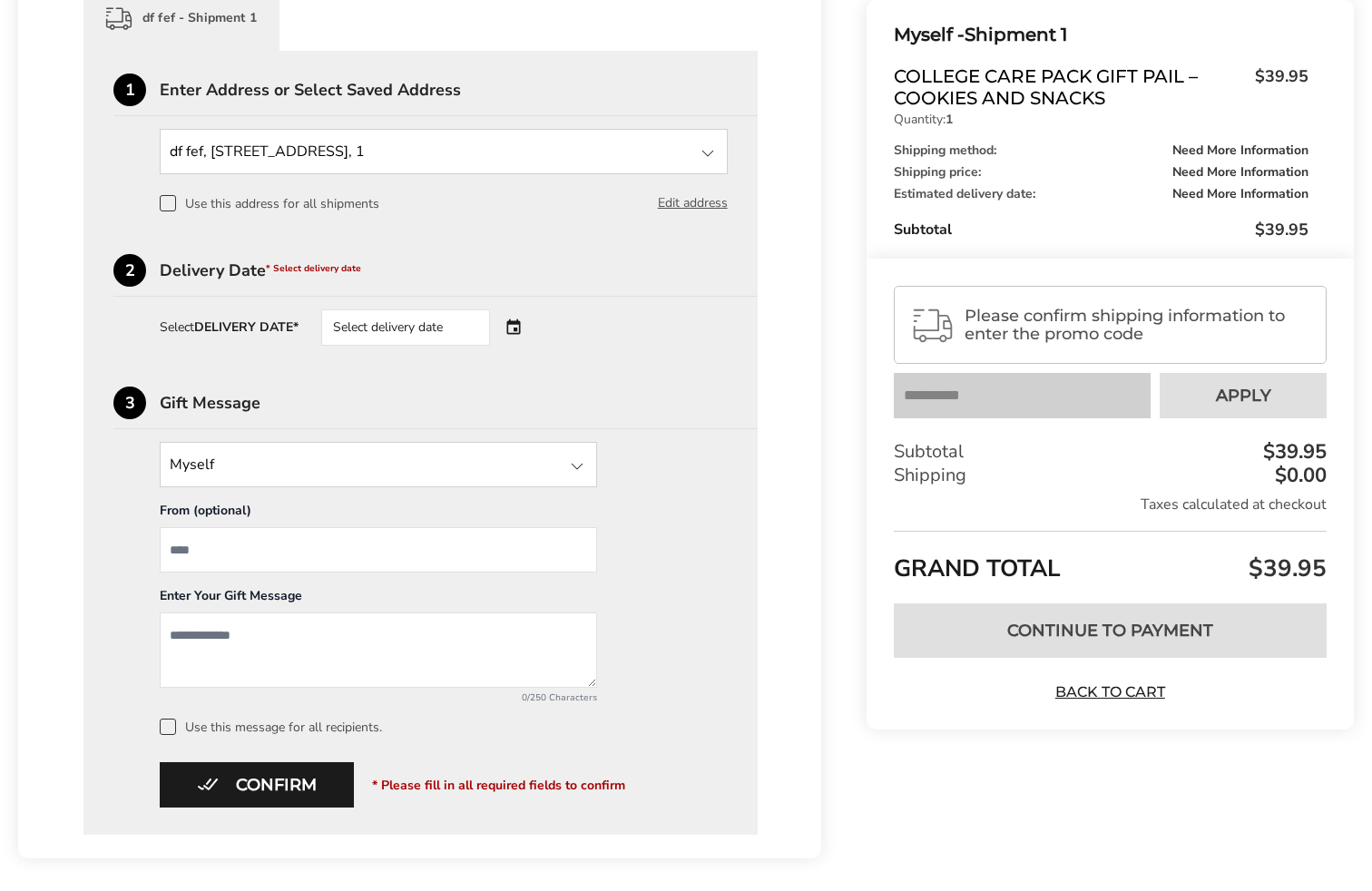
click at [297, 656] on textarea "Add a message" at bounding box center [378, 651] width 437 height 75
type textarea "***"
click at [245, 550] on input "From" at bounding box center [378, 550] width 437 height 45
type input "***"
click at [303, 794] on button "Confirm" at bounding box center [257, 785] width 194 height 45
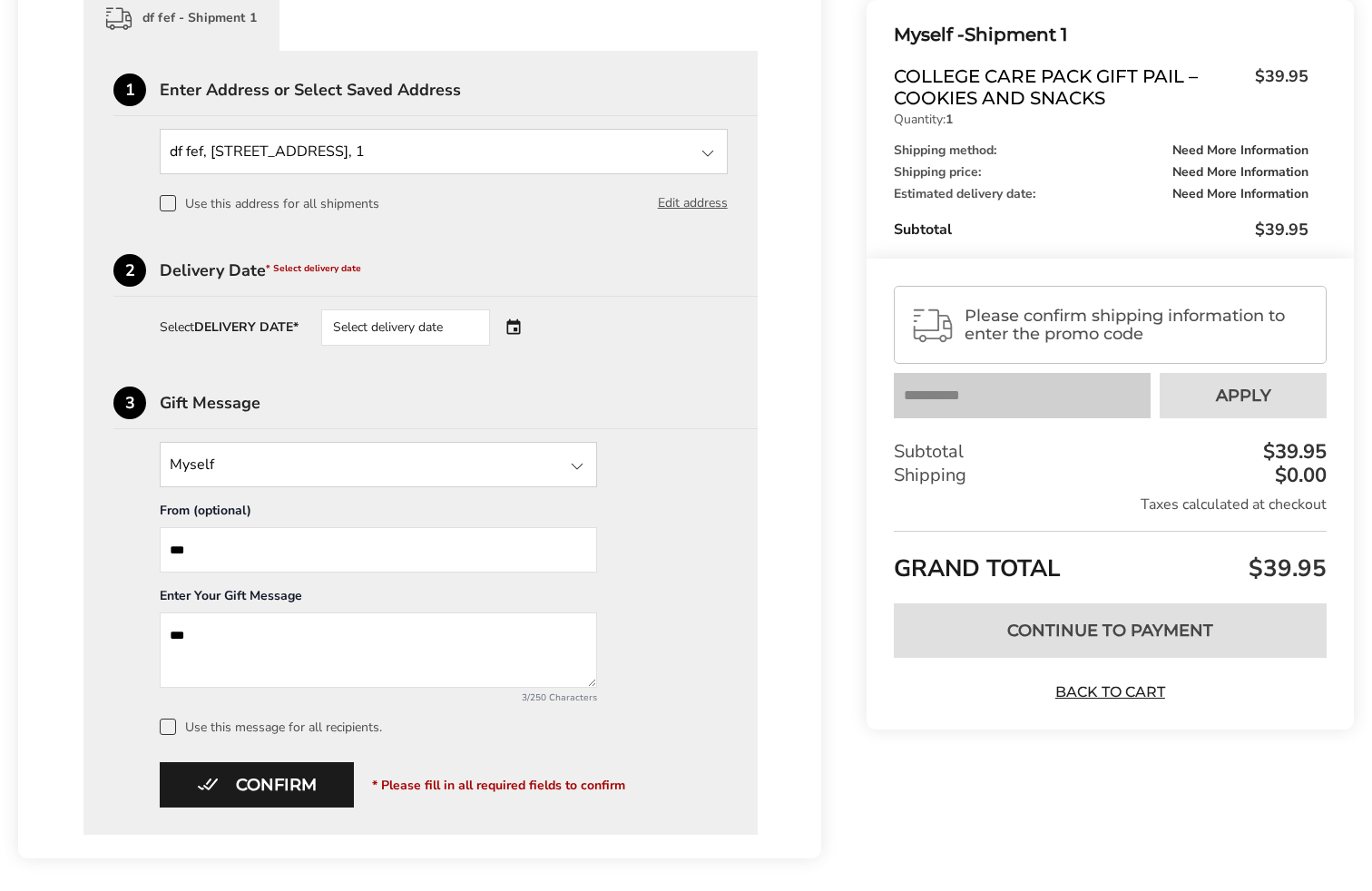
click at [428, 330] on div "Select delivery date" at bounding box center [405, 328] width 169 height 37
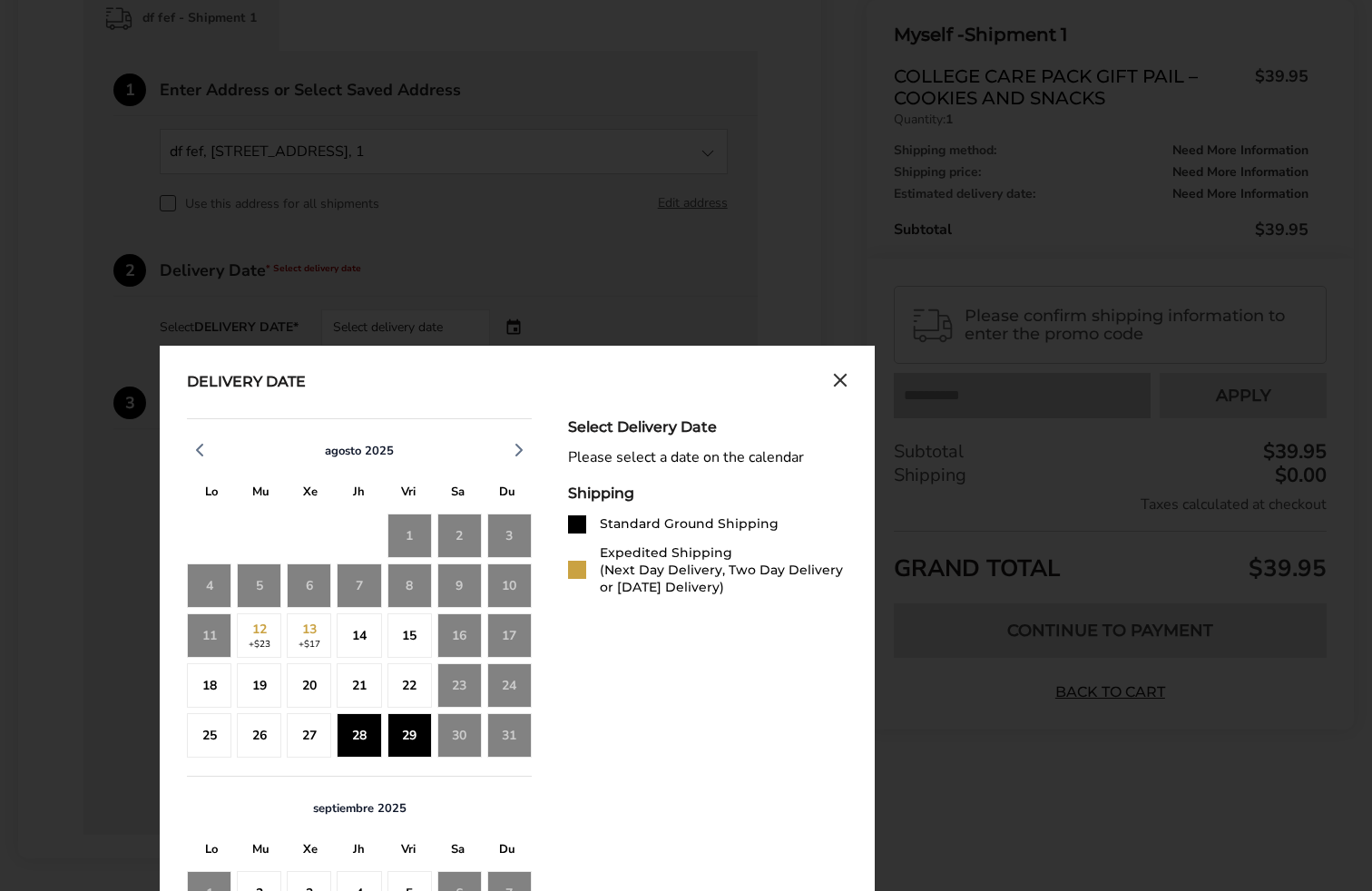
click at [399, 726] on div "29" at bounding box center [409, 736] width 44 height 44
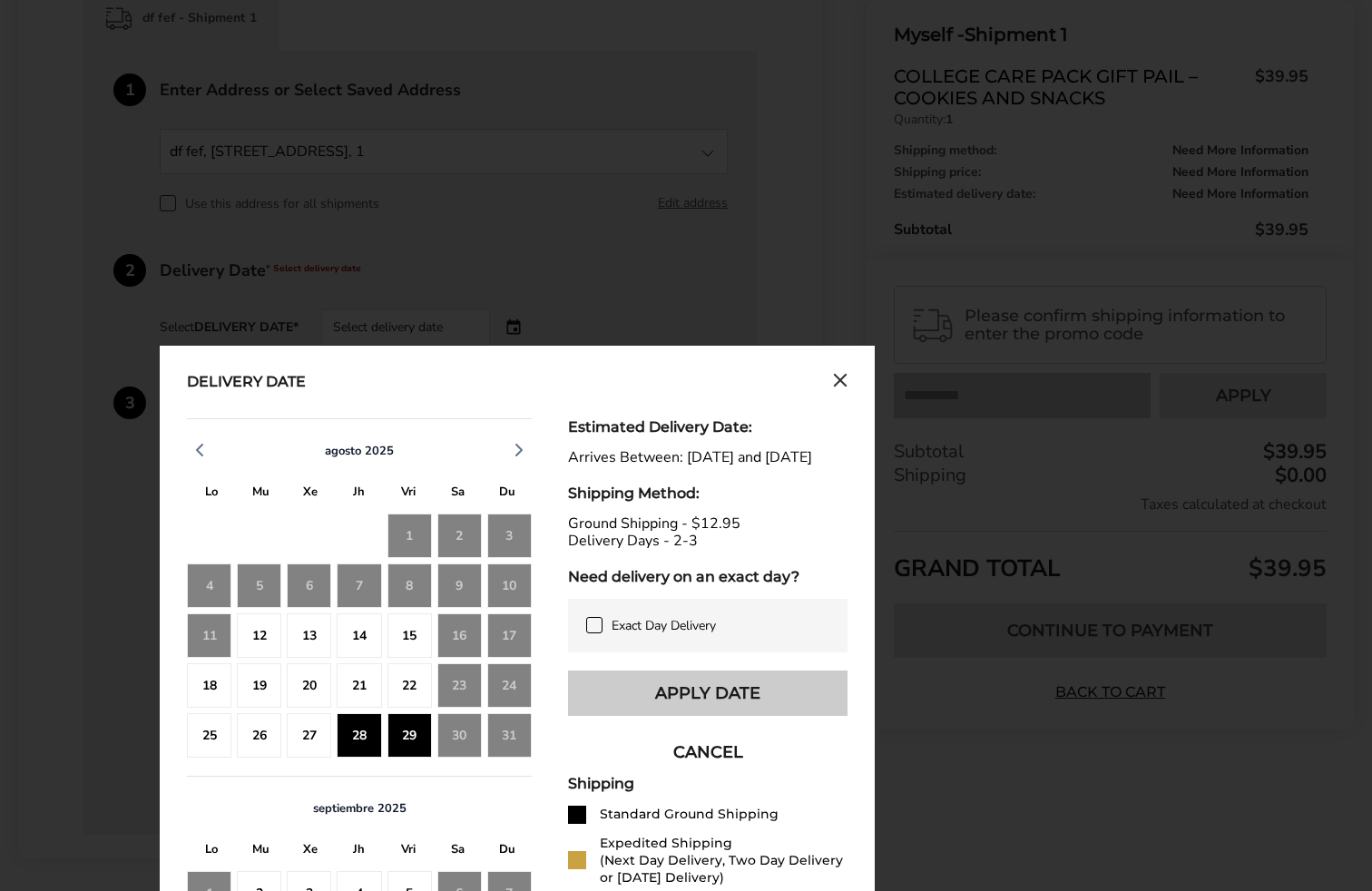
click at [611, 698] on button "Apply Date" at bounding box center [707, 693] width 280 height 45
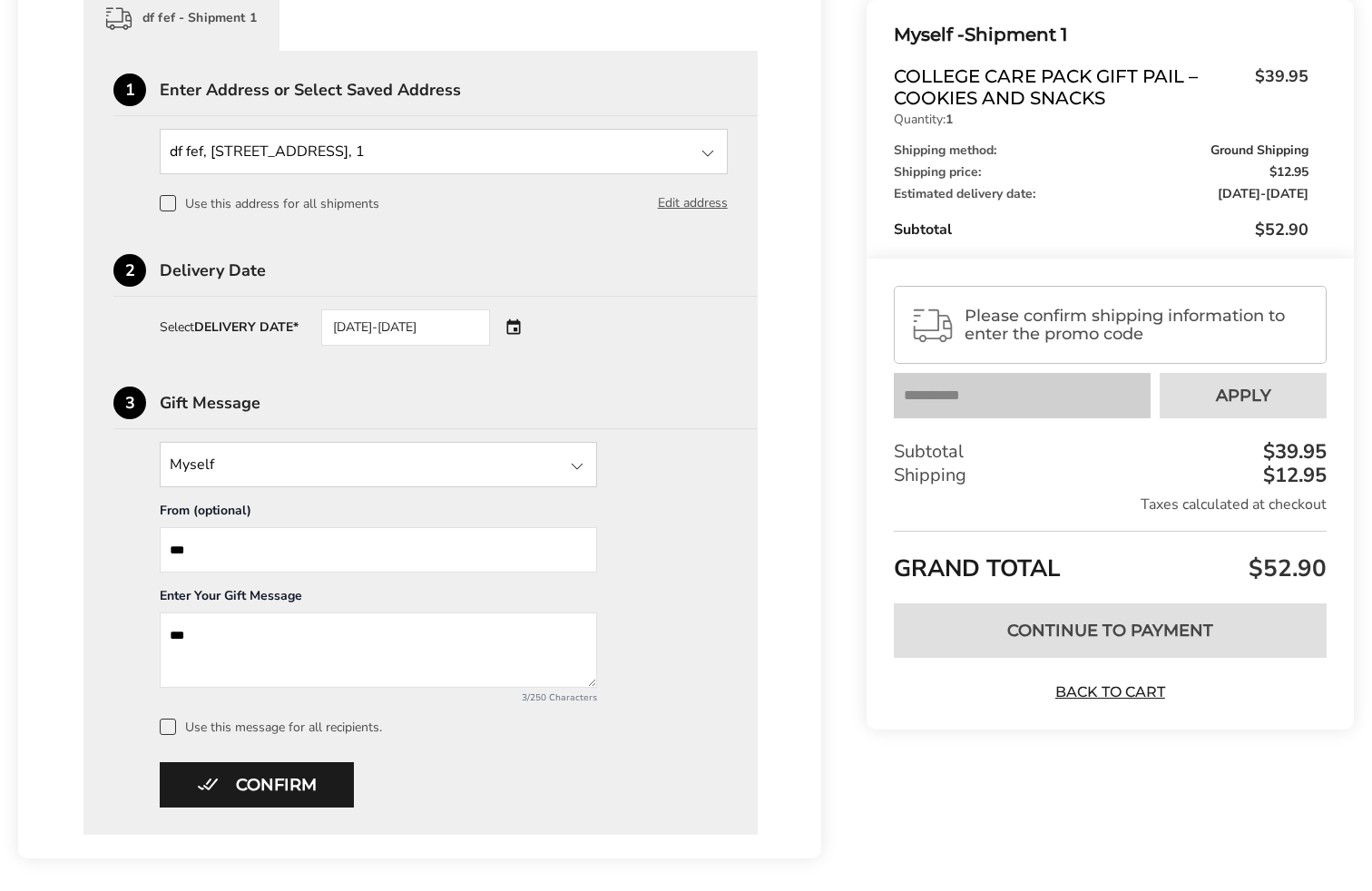
click at [315, 777] on button "Confirm" at bounding box center [257, 785] width 194 height 45
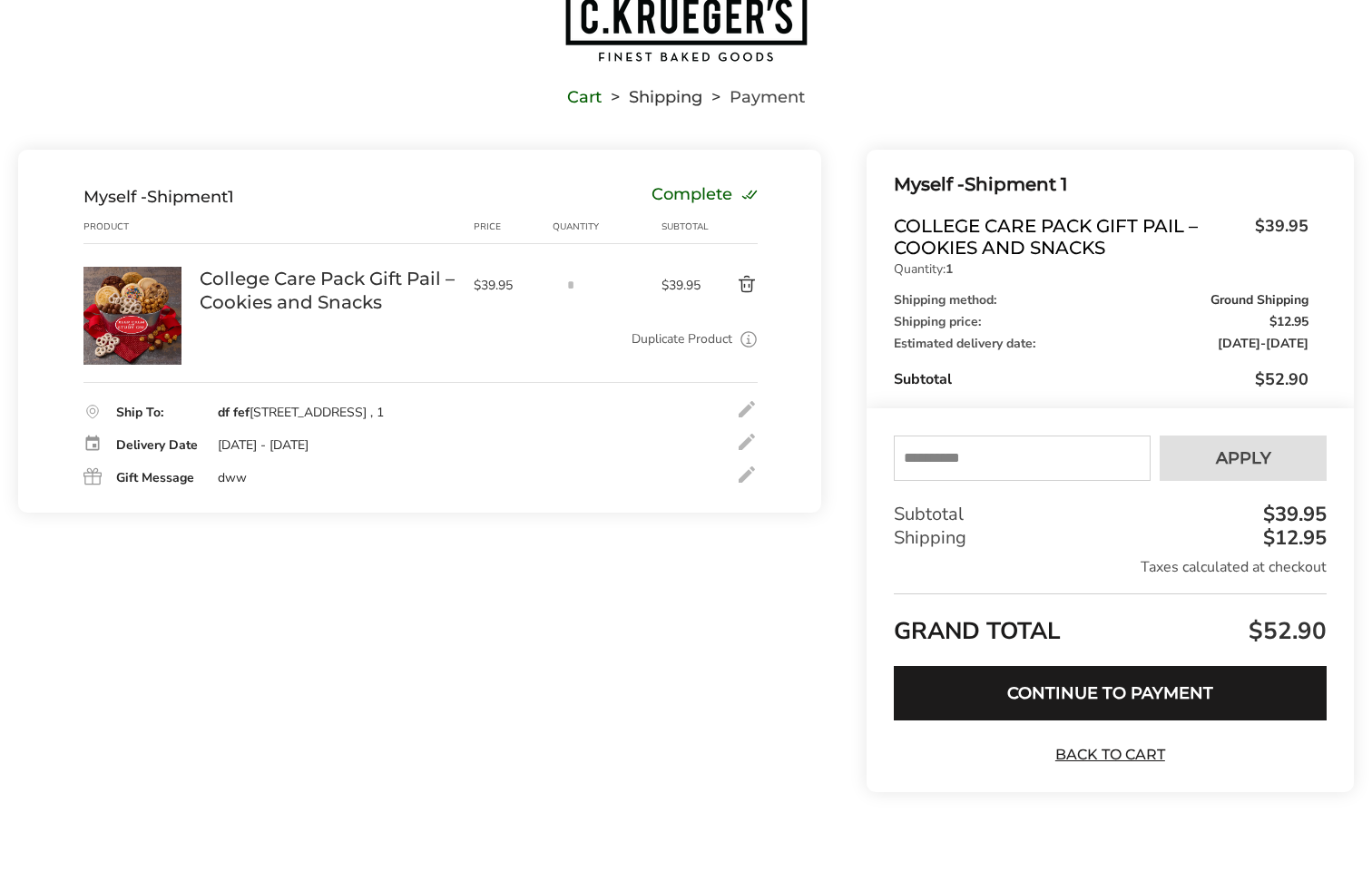
click at [1049, 450] on input "text" at bounding box center [1022, 458] width 257 height 45
paste input "******"
type input "******"
click at [1217, 443] on button "Apply" at bounding box center [1243, 458] width 167 height 45
